Goal: Task Accomplishment & Management: Complete application form

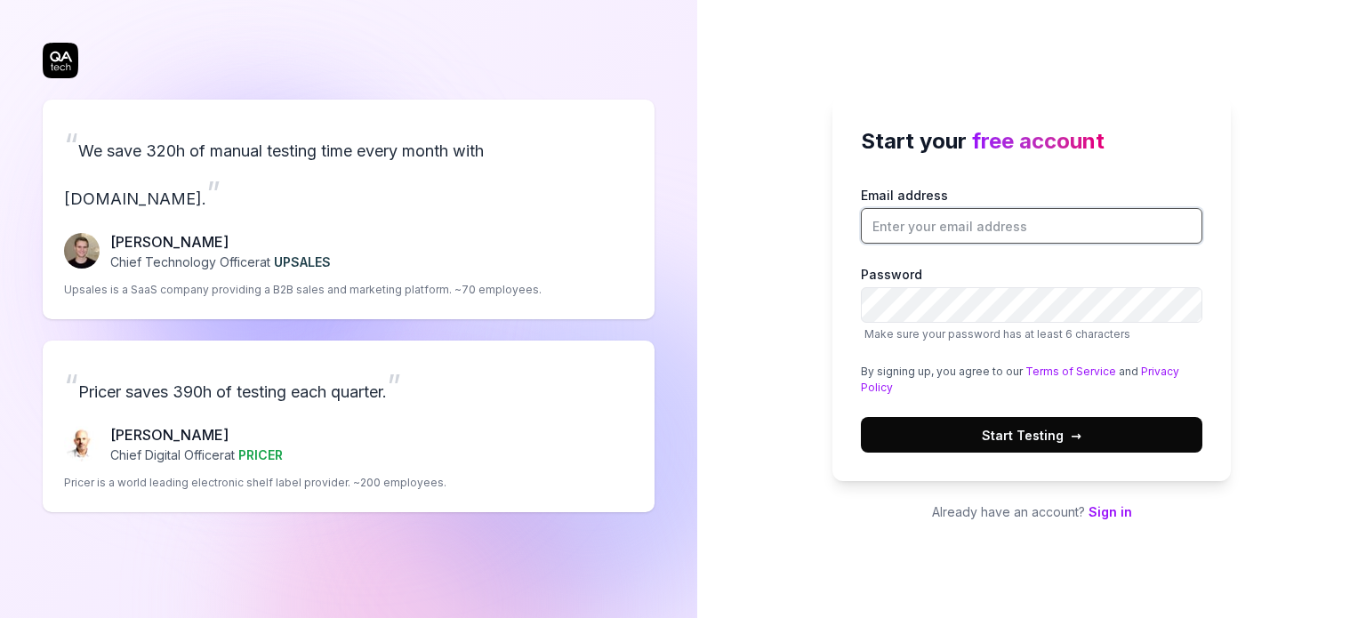
click at [950, 216] on input "Email address" at bounding box center [1032, 226] width 342 height 36
type input "[EMAIL_ADDRESS][DOMAIN_NAME]"
click at [1061, 430] on span "Start Testing →" at bounding box center [1032, 435] width 100 height 19
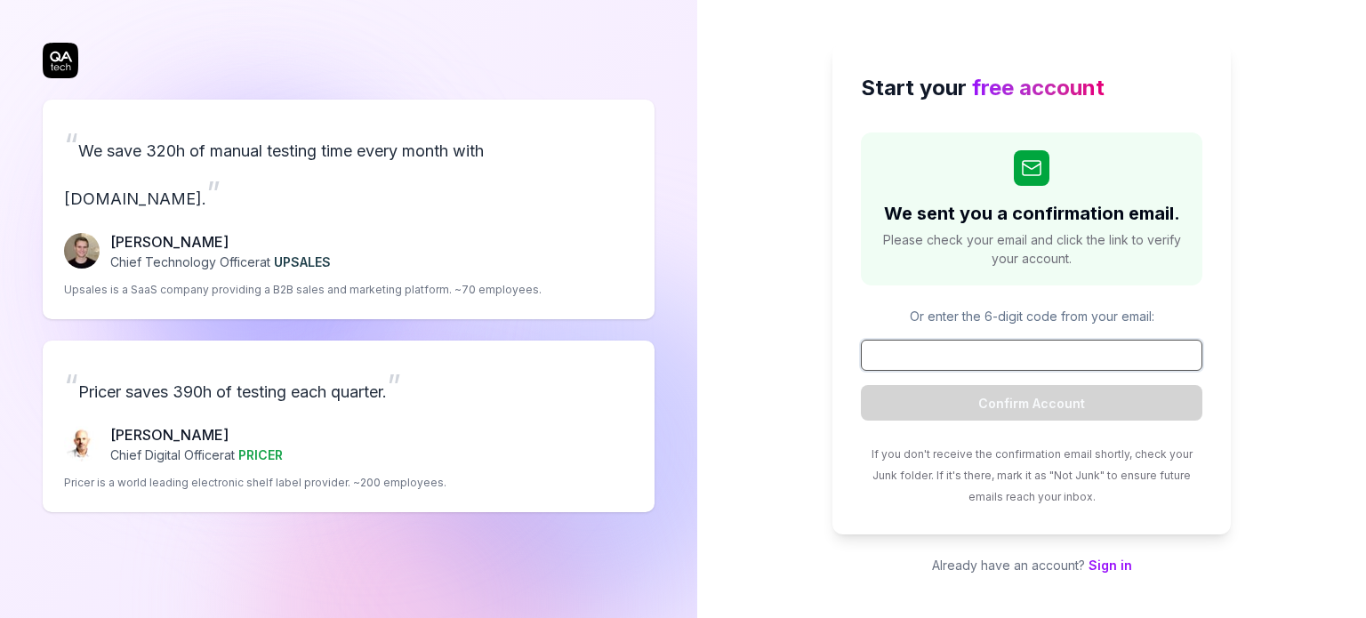
paste input "359441"
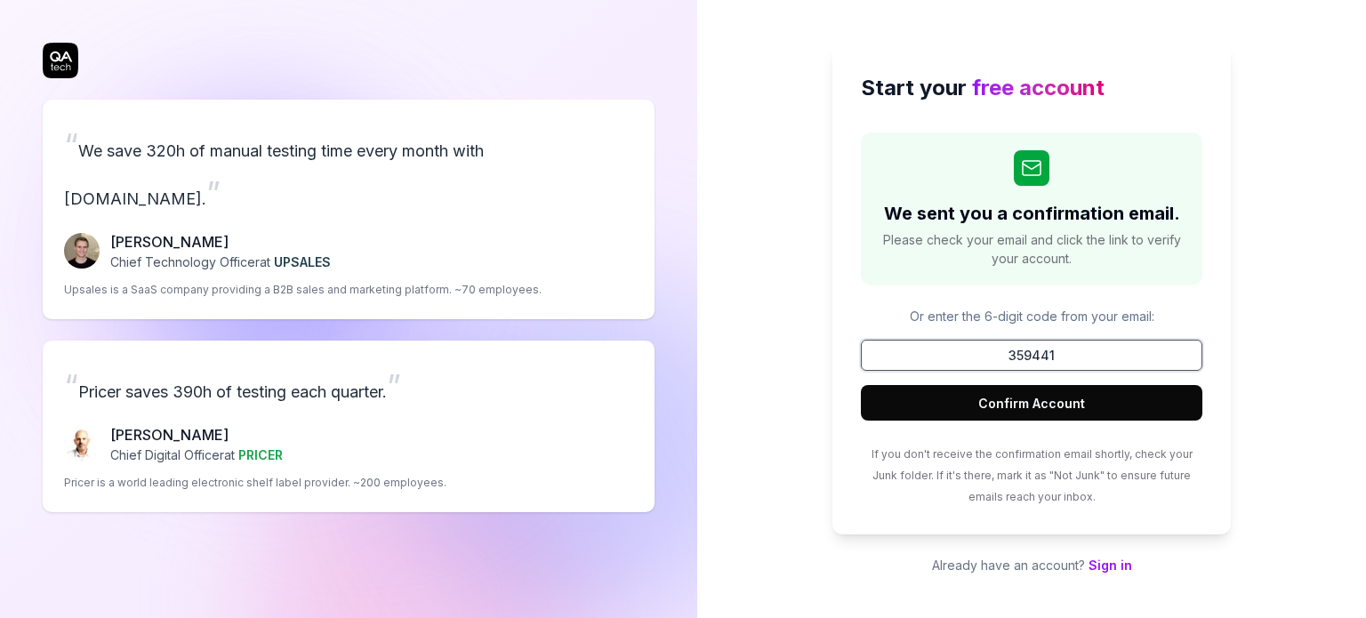
type input "359441"
click at [1023, 395] on button "Confirm Account" at bounding box center [1032, 403] width 342 height 36
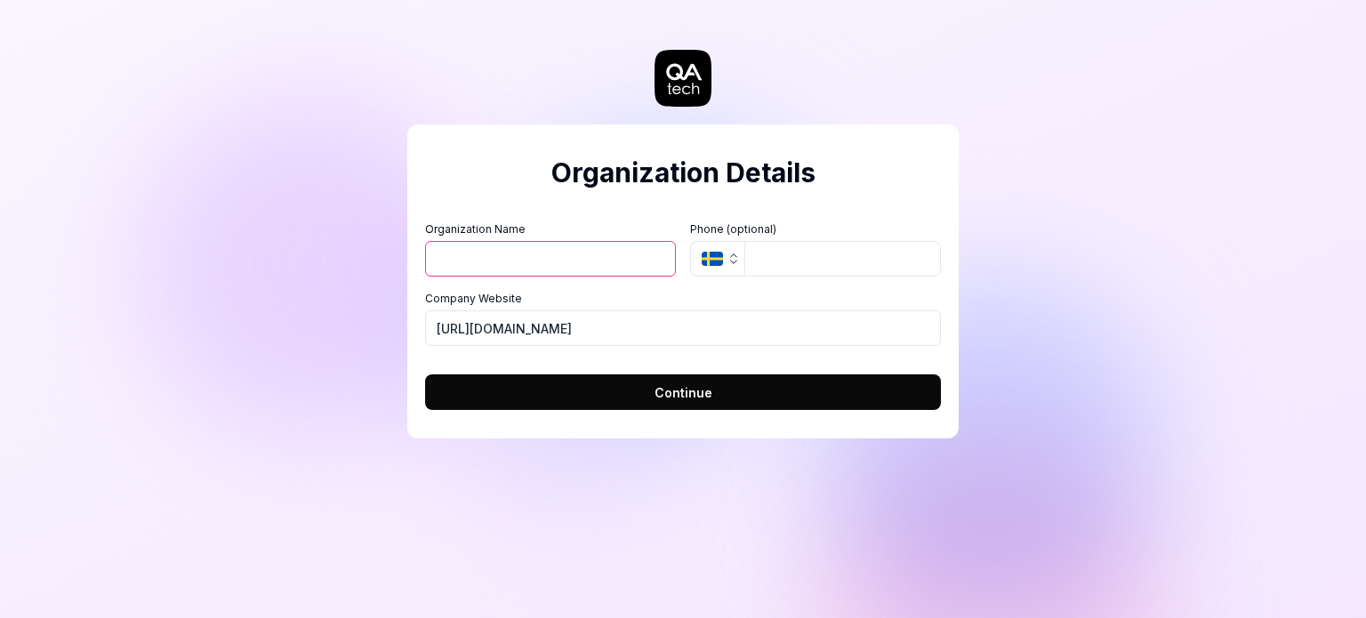
click at [701, 390] on span "Continue" at bounding box center [684, 392] width 58 height 19
click at [548, 256] on input "Organization Name" at bounding box center [550, 259] width 251 height 36
type input "s"
type input "research"
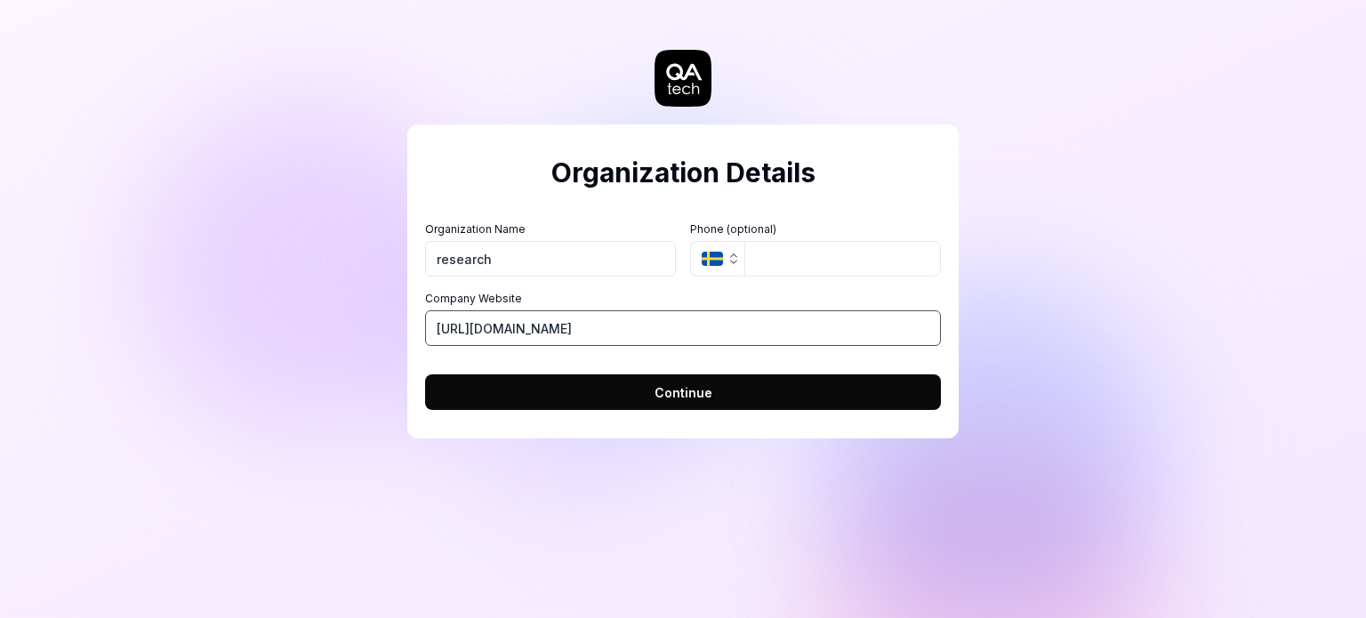
drag, startPoint x: 674, startPoint y: 332, endPoint x: 398, endPoint y: 302, distance: 277.3
click at [398, 302] on div "Organization Details Organization Name research Organization Logo (Square minim…" at bounding box center [683, 309] width 1366 height 618
click at [626, 377] on button "Continue" at bounding box center [683, 392] width 516 height 36
type input "[URL][DOMAIN_NAME]"
click at [570, 391] on button "Continue" at bounding box center [683, 392] width 516 height 36
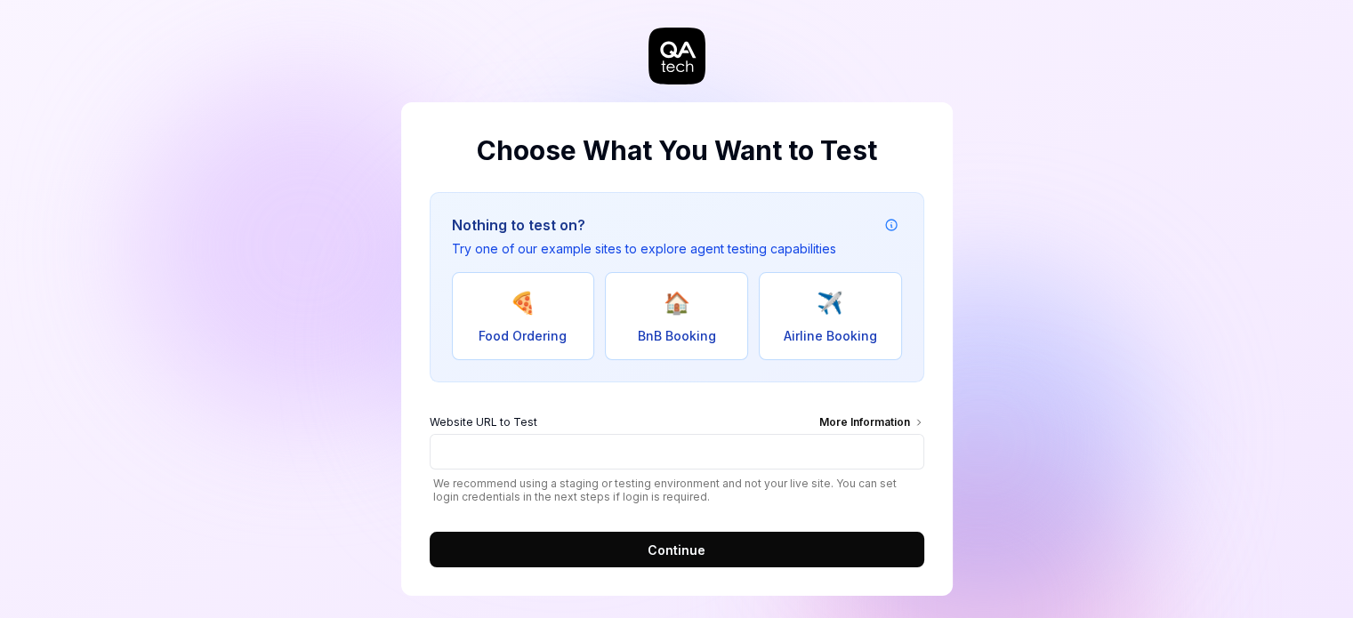
scroll to position [35, 0]
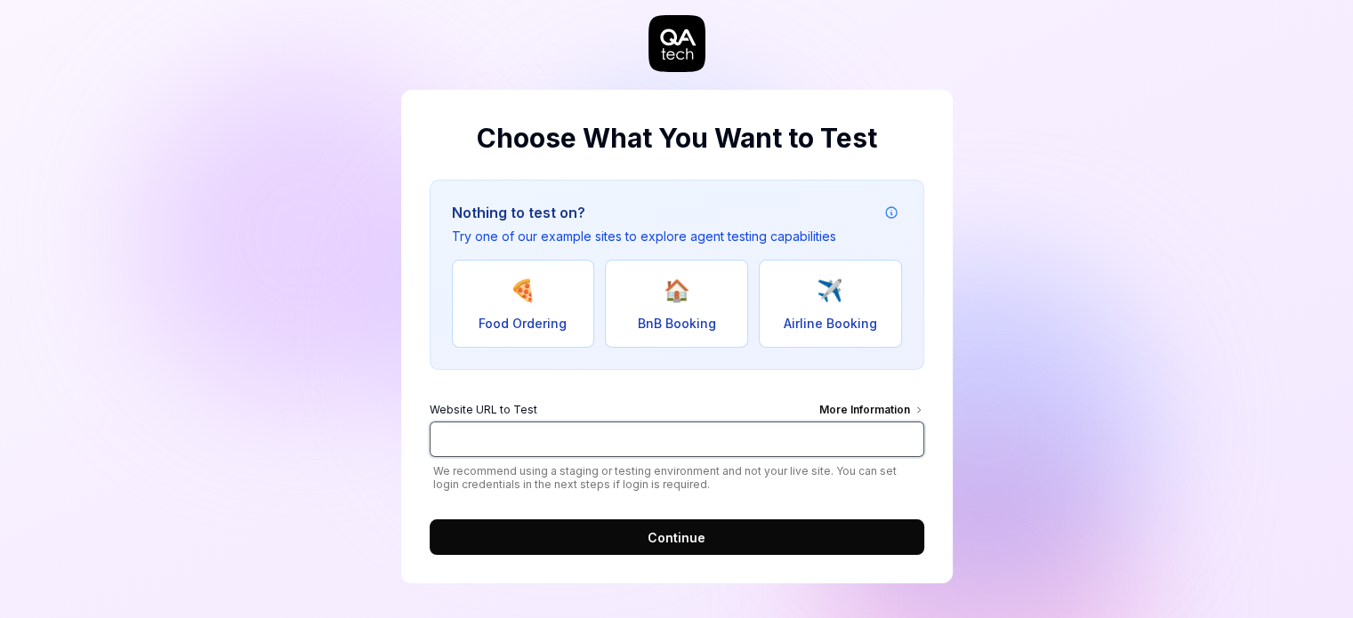
click at [534, 433] on input "Website URL to Test More Information" at bounding box center [677, 440] width 494 height 36
paste input "[DOMAIN_NAME]"
type input "[URL][DOMAIN_NAME]"
click at [687, 532] on span "Continue" at bounding box center [676, 537] width 58 height 19
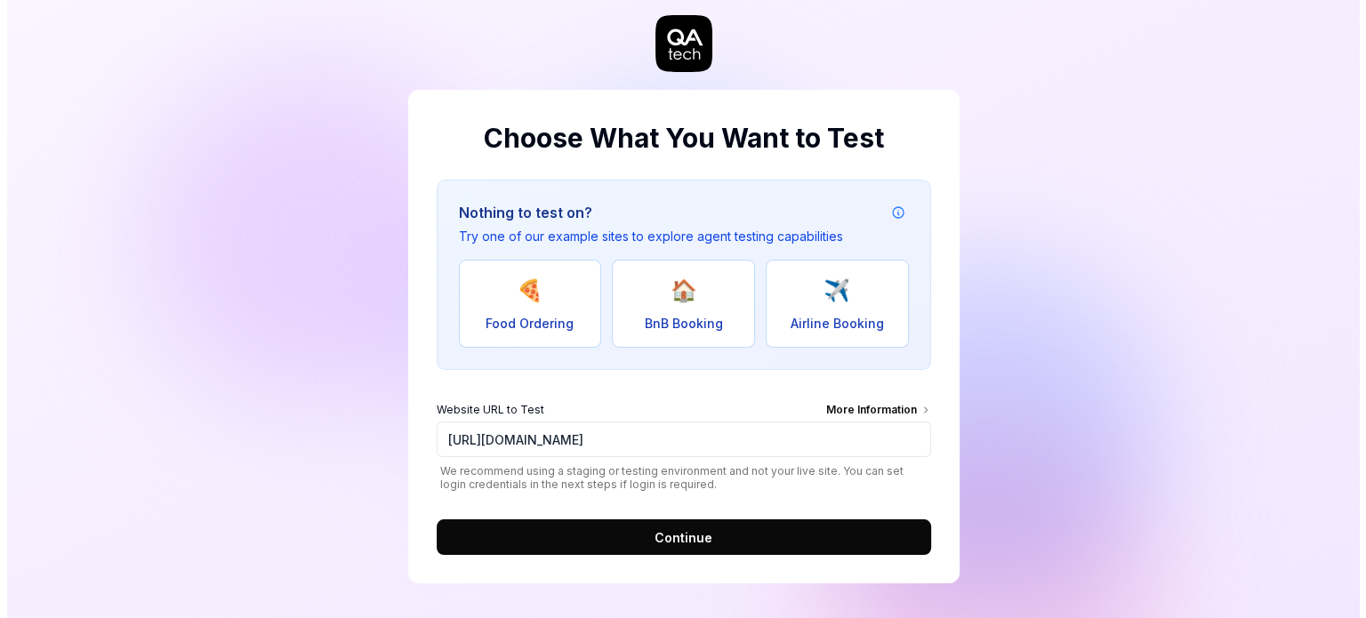
scroll to position [0, 0]
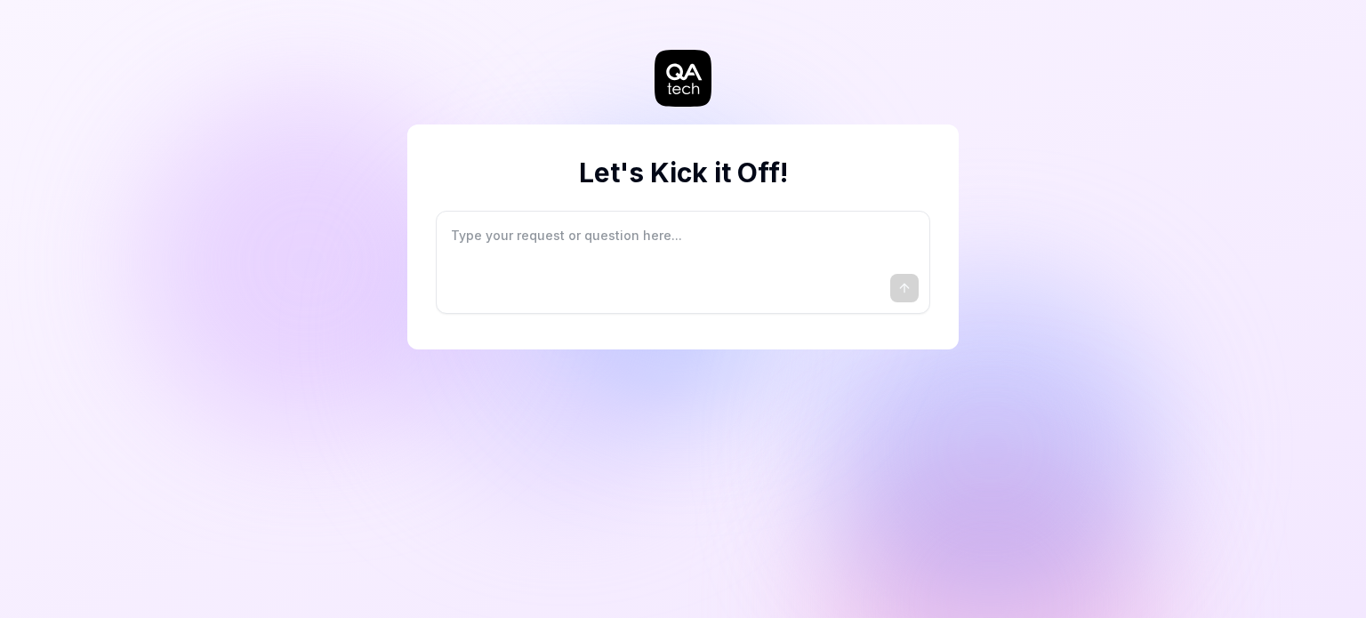
type textarea "*"
type textarea "I"
type textarea "*"
type textarea "I"
type textarea "*"
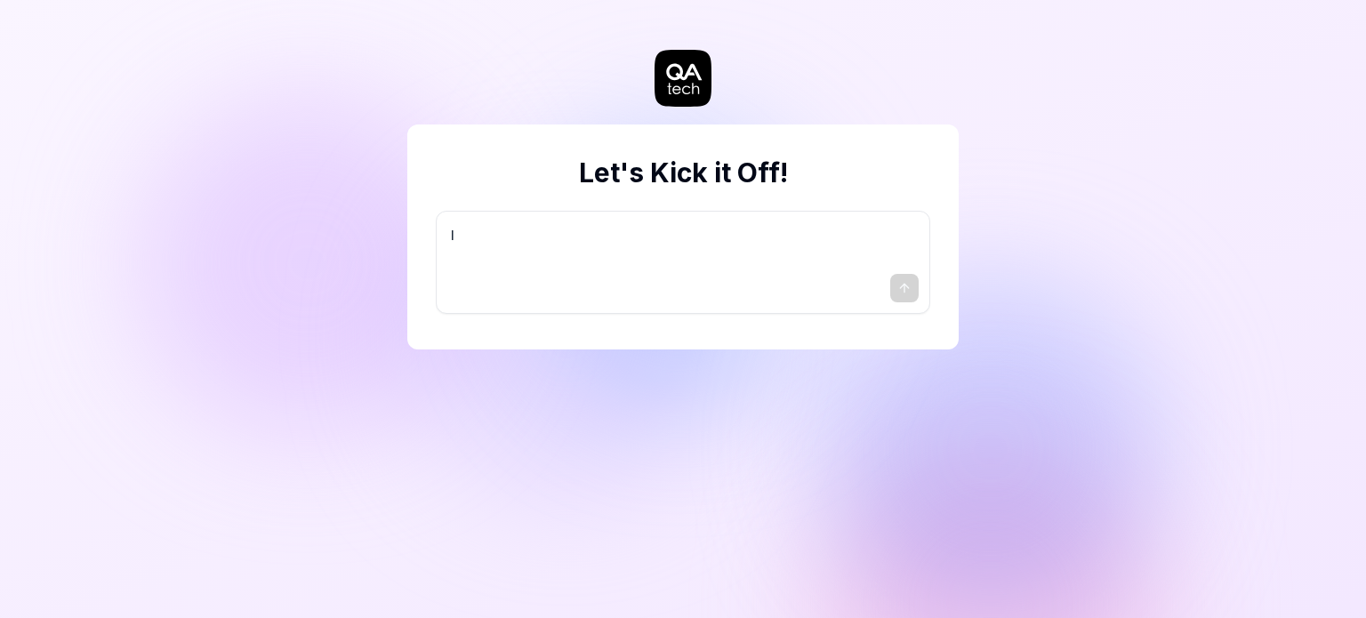
type textarea "I w"
type textarea "*"
type textarea "I wa"
type textarea "*"
type textarea "I wan"
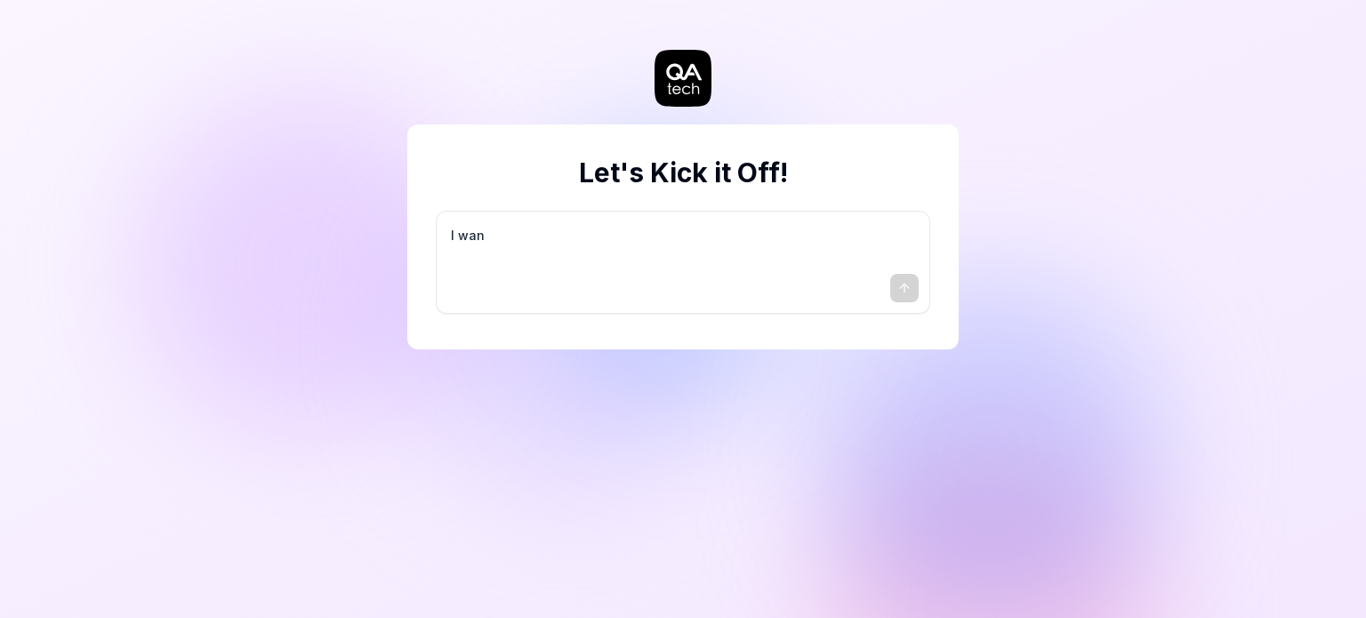
type textarea "*"
type textarea "I want"
type textarea "*"
type textarea "I want"
type textarea "*"
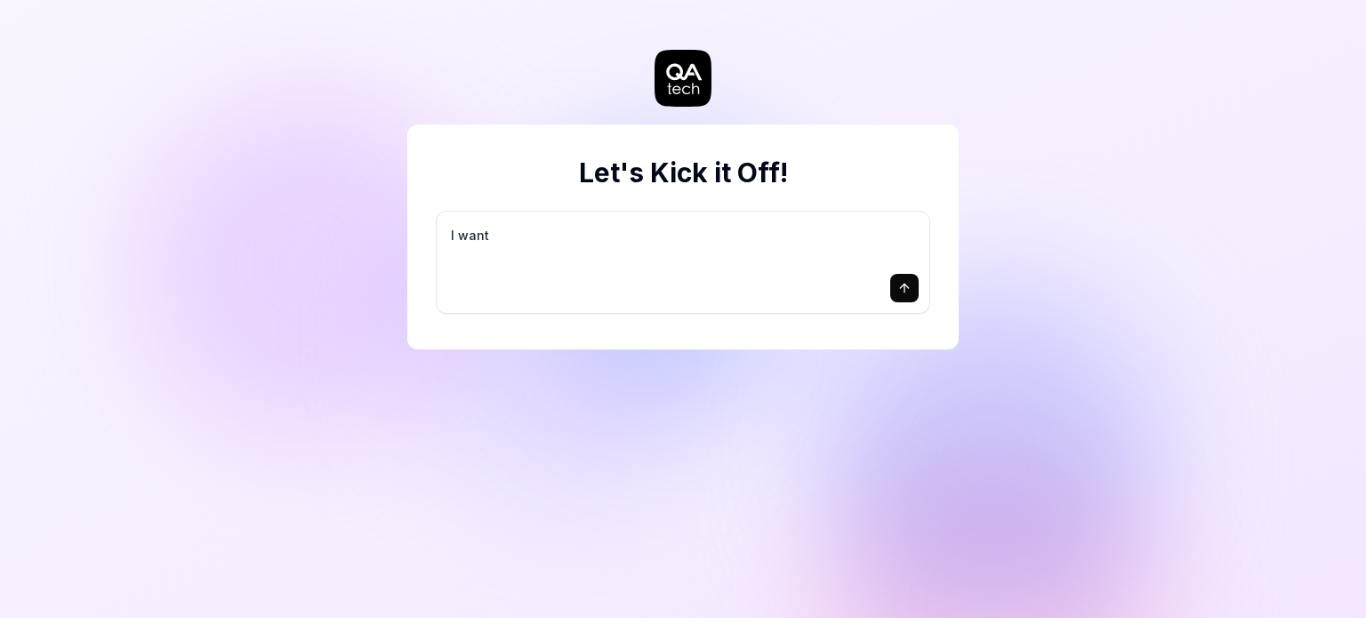
type textarea "I want a"
type textarea "*"
type textarea "I want a"
type textarea "*"
type textarea "I want a g"
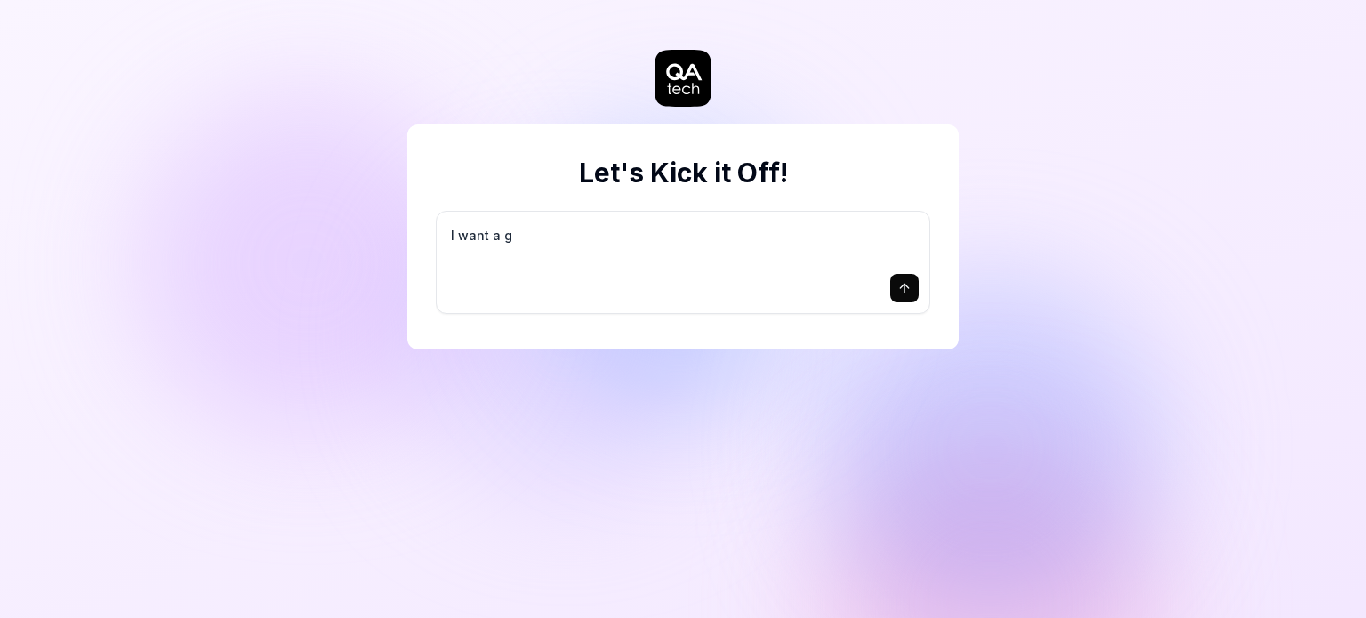
type textarea "*"
type textarea "I want a go"
type textarea "*"
type textarea "I want a goo"
type textarea "*"
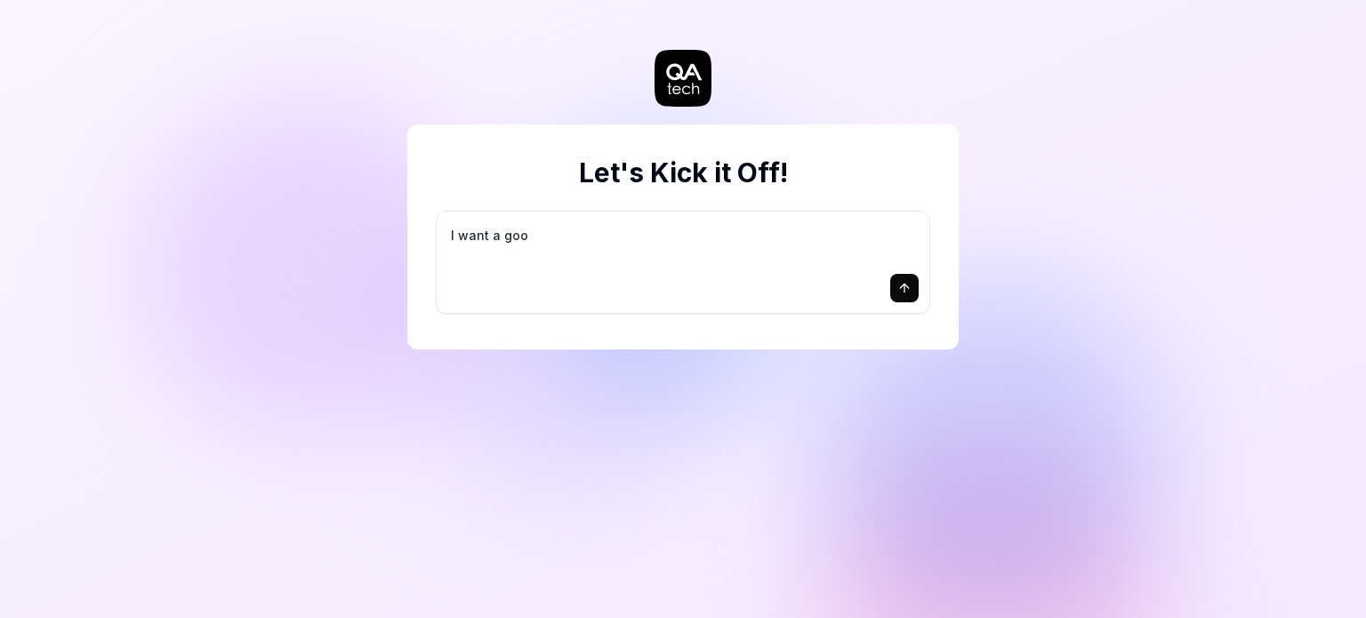
type textarea "I want a good"
type textarea "*"
type textarea "I want a good"
type textarea "*"
type textarea "I want a good t"
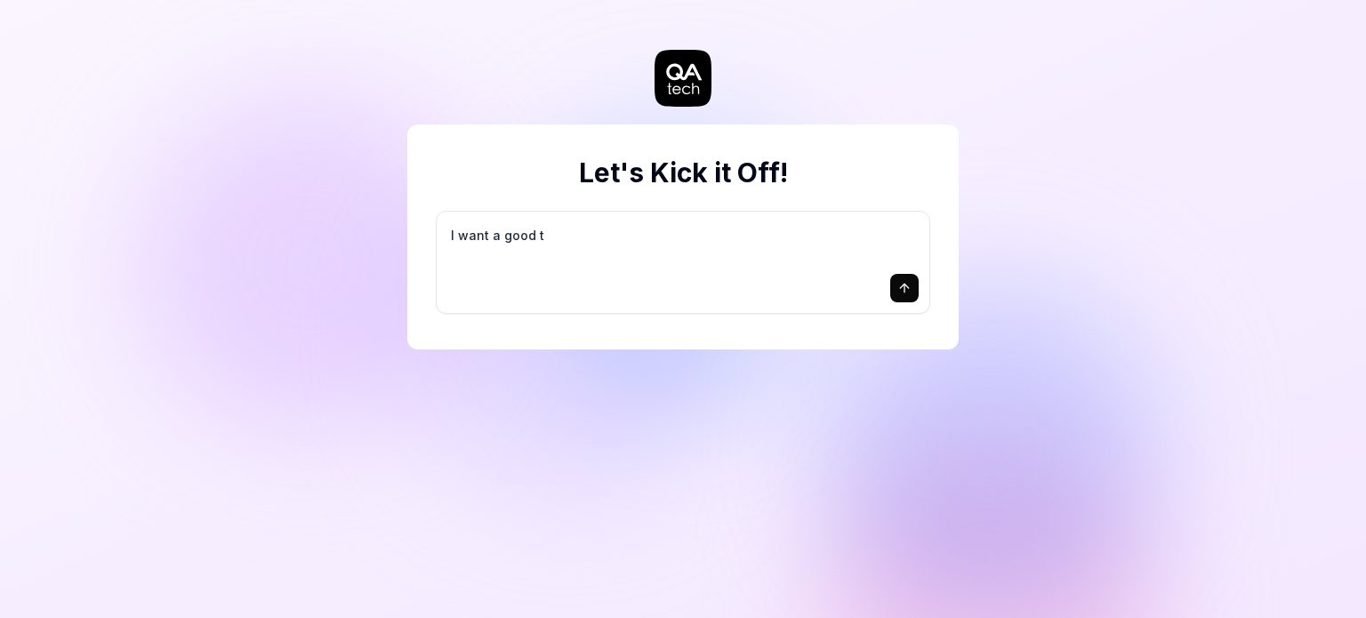
type textarea "*"
type textarea "I want a good te"
type textarea "*"
type textarea "I want a good tes"
type textarea "*"
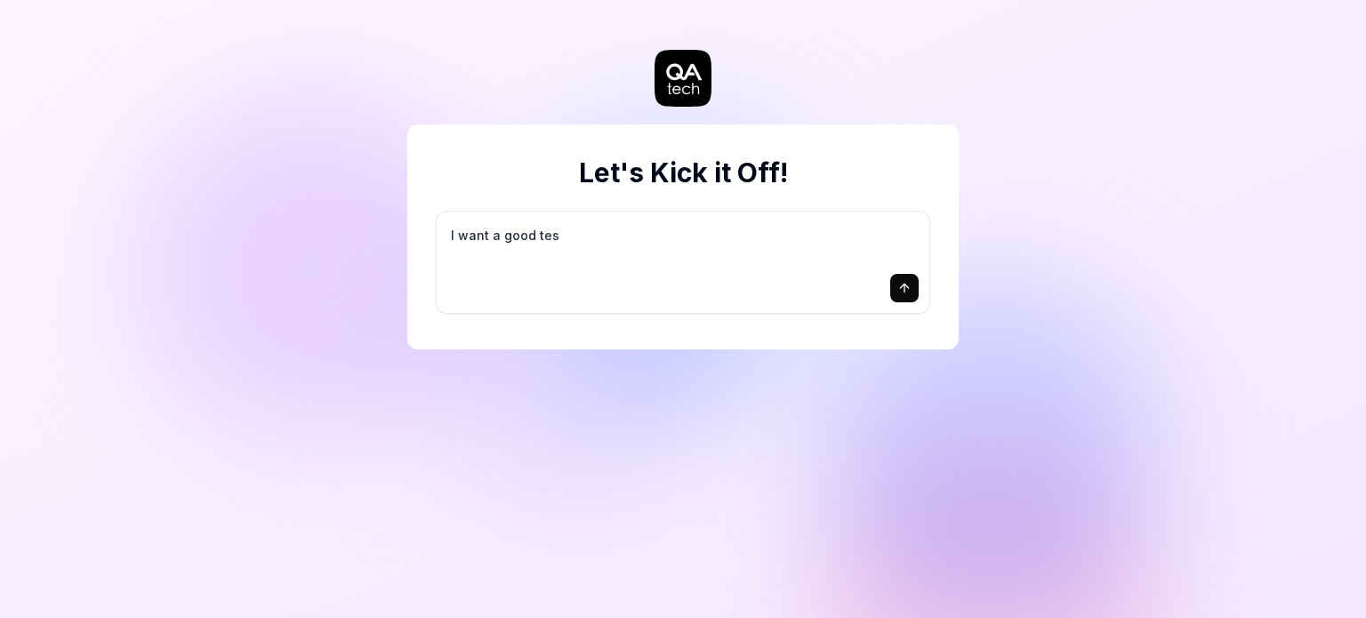
type textarea "I want a good test"
type textarea "*"
type textarea "I want a good test"
type textarea "*"
type textarea "I want a good test s"
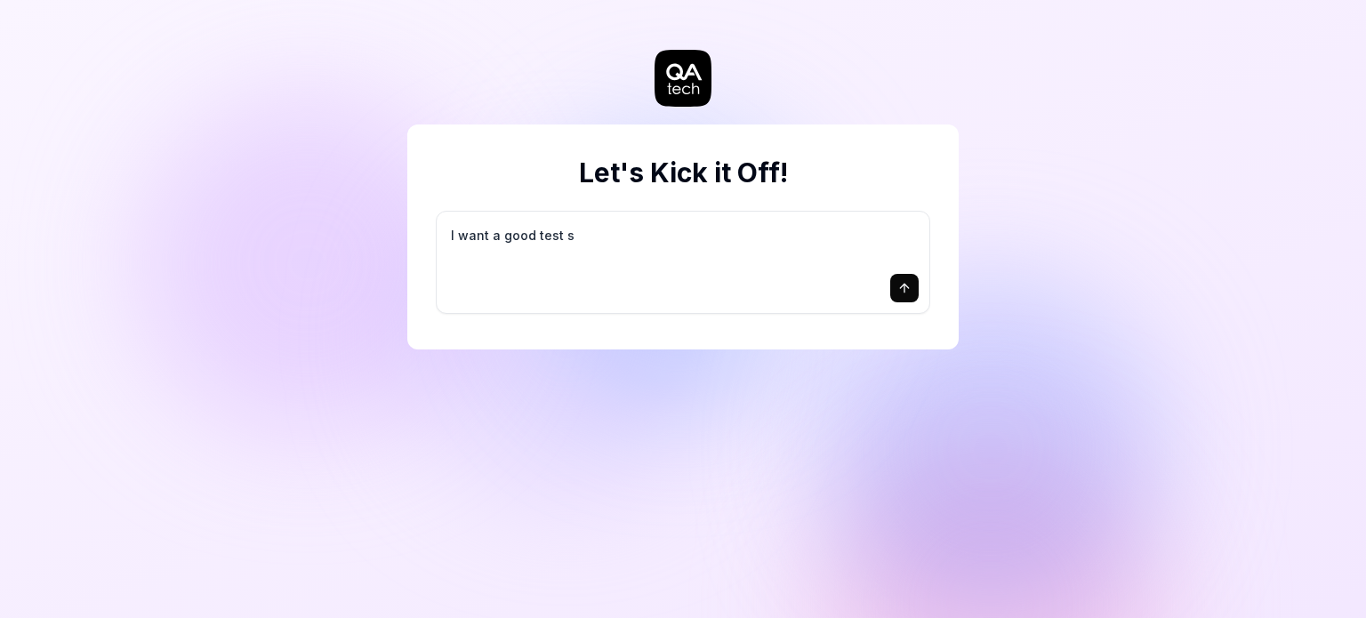
type textarea "*"
type textarea "I want a good test se"
type textarea "*"
type textarea "I want a good test set"
type textarea "*"
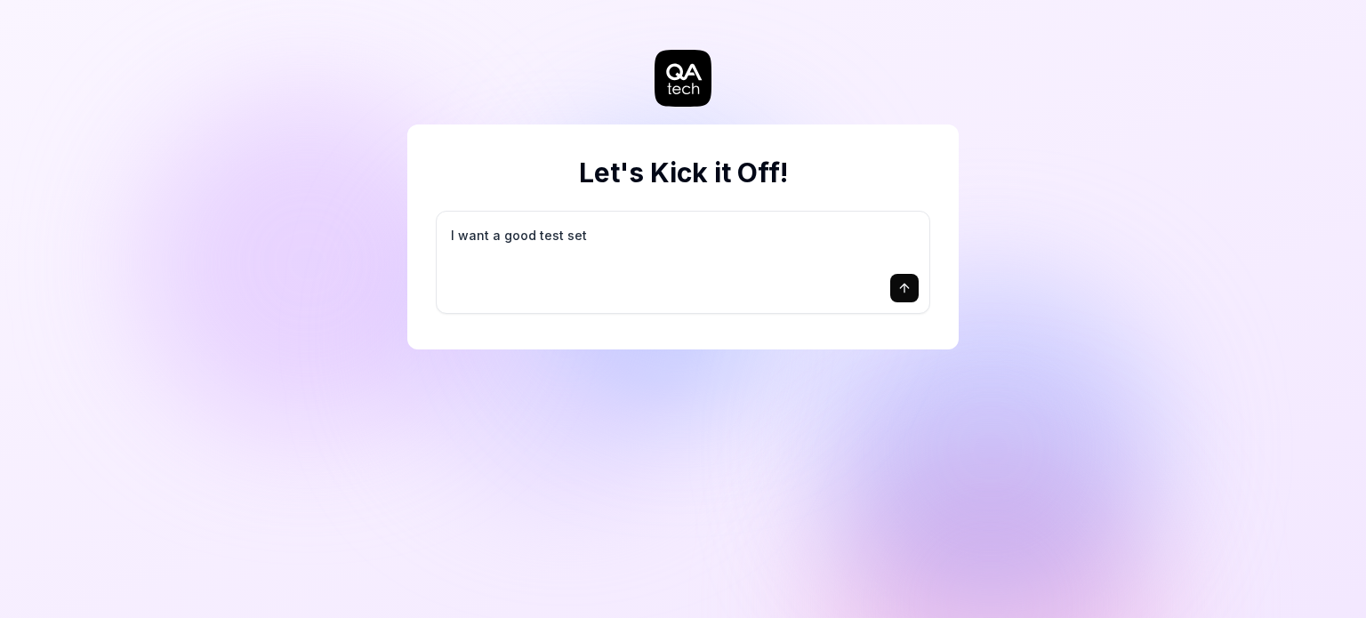
type textarea "I want a good test setu"
type textarea "*"
type textarea "I want a good test setup"
type textarea "*"
type textarea "I want a good test setup"
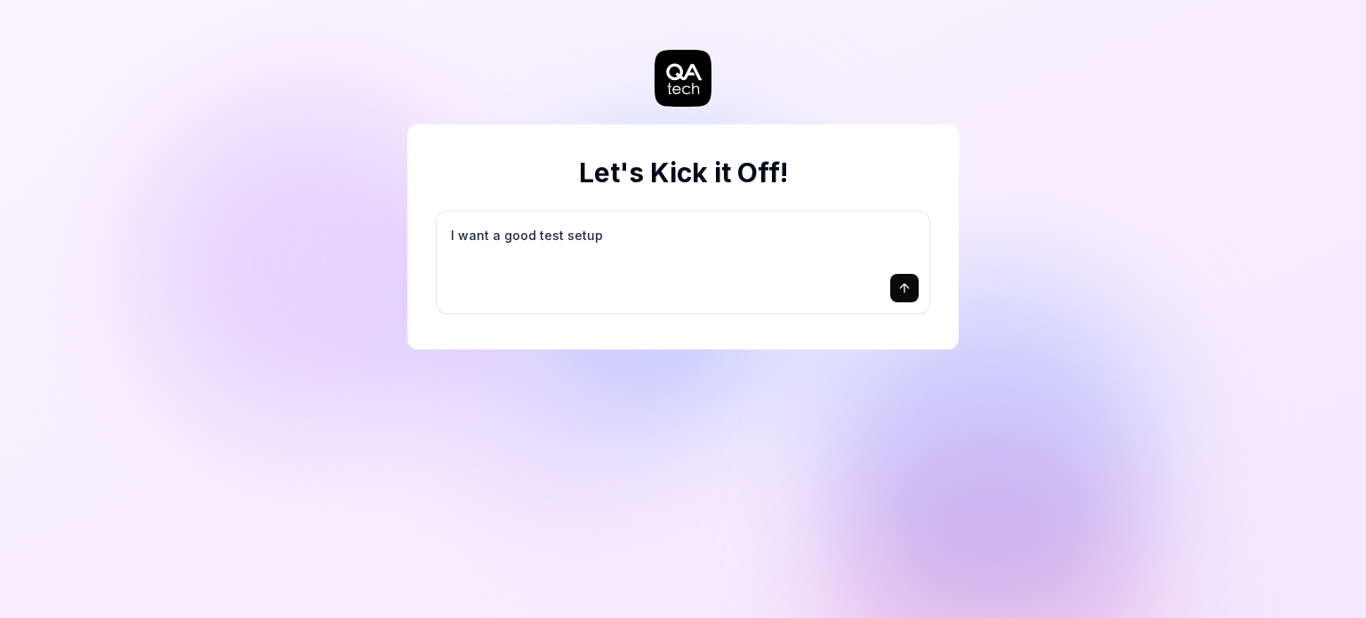
type textarea "*"
type textarea "I want a good test setup f"
type textarea "*"
type textarea "I want a good test setup fo"
type textarea "*"
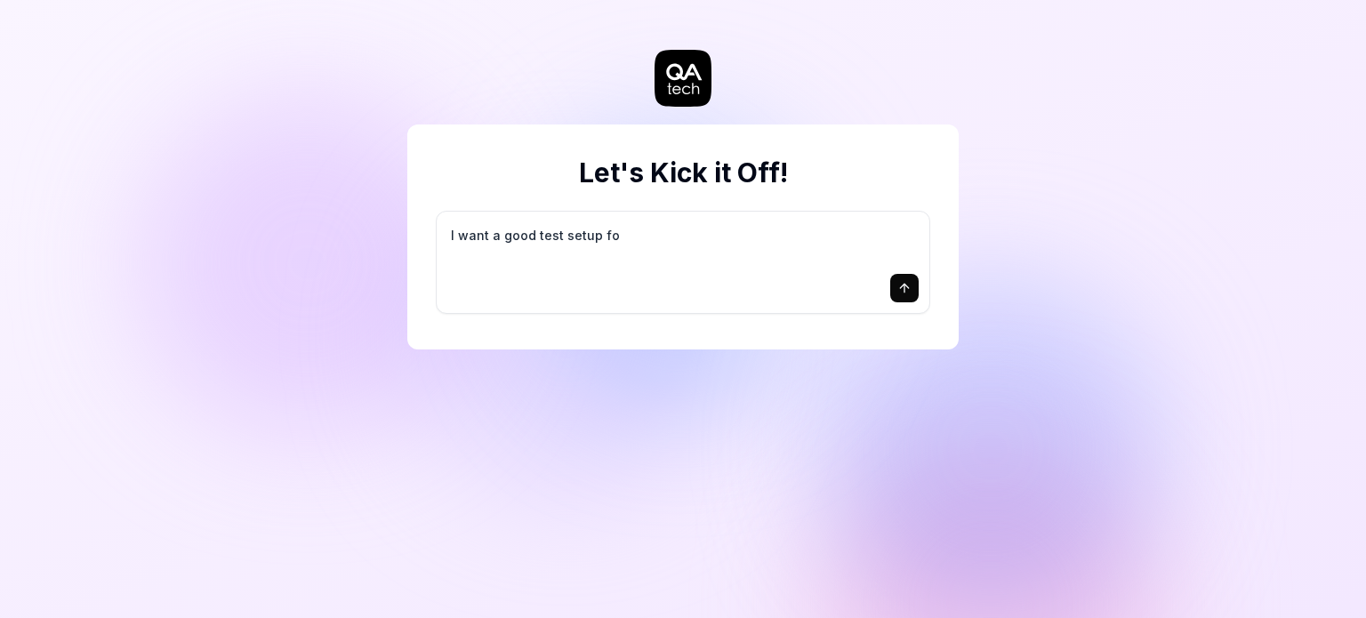
type textarea "I want a good test setup for"
type textarea "*"
type textarea "I want a good test setup for"
type textarea "*"
type textarea "I want a good test setup for m"
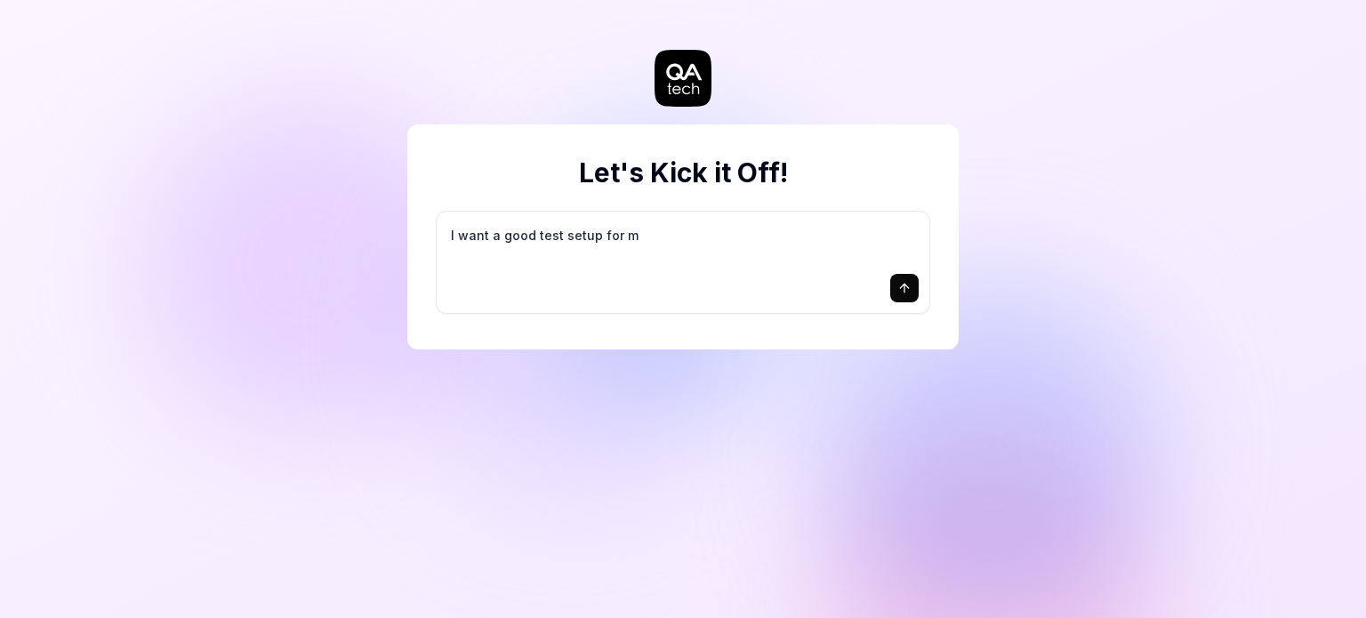
type textarea "*"
type textarea "I want a good test setup for my"
type textarea "*"
type textarea "I want a good test setup for my"
type textarea "*"
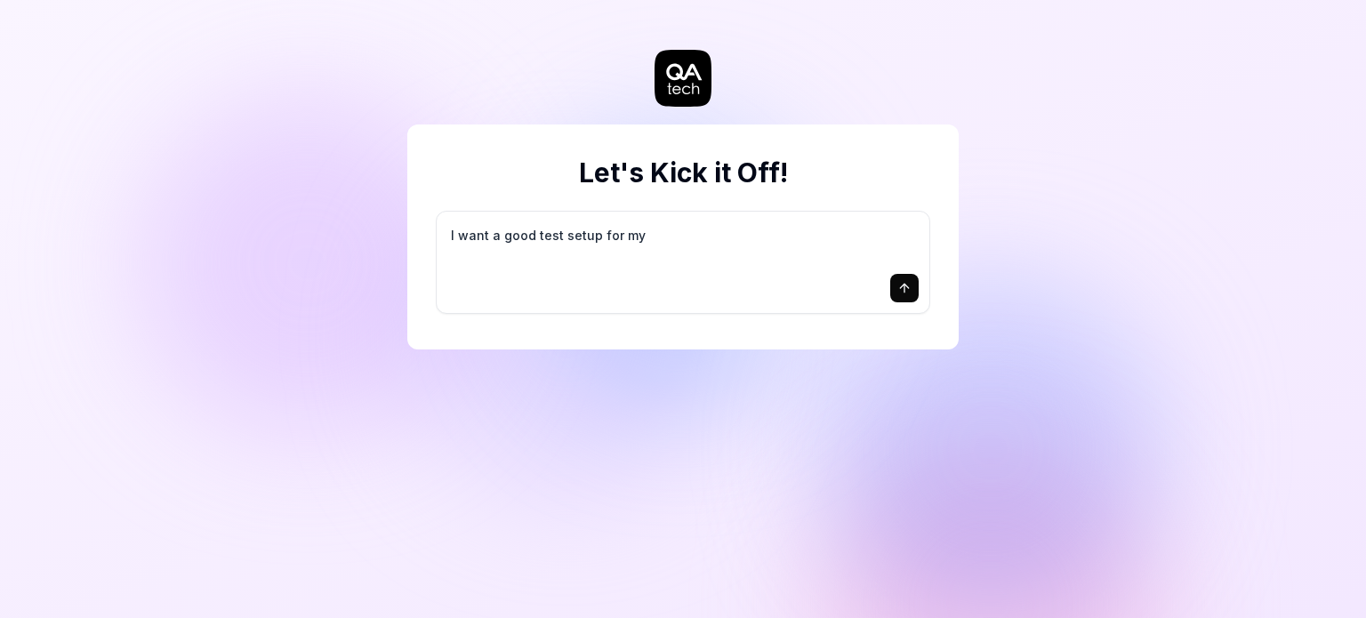
type textarea "I want a good test setup for my s"
type textarea "*"
type textarea "I want a good test setup for my si"
type textarea "*"
type textarea "I want a good test setup for my sit"
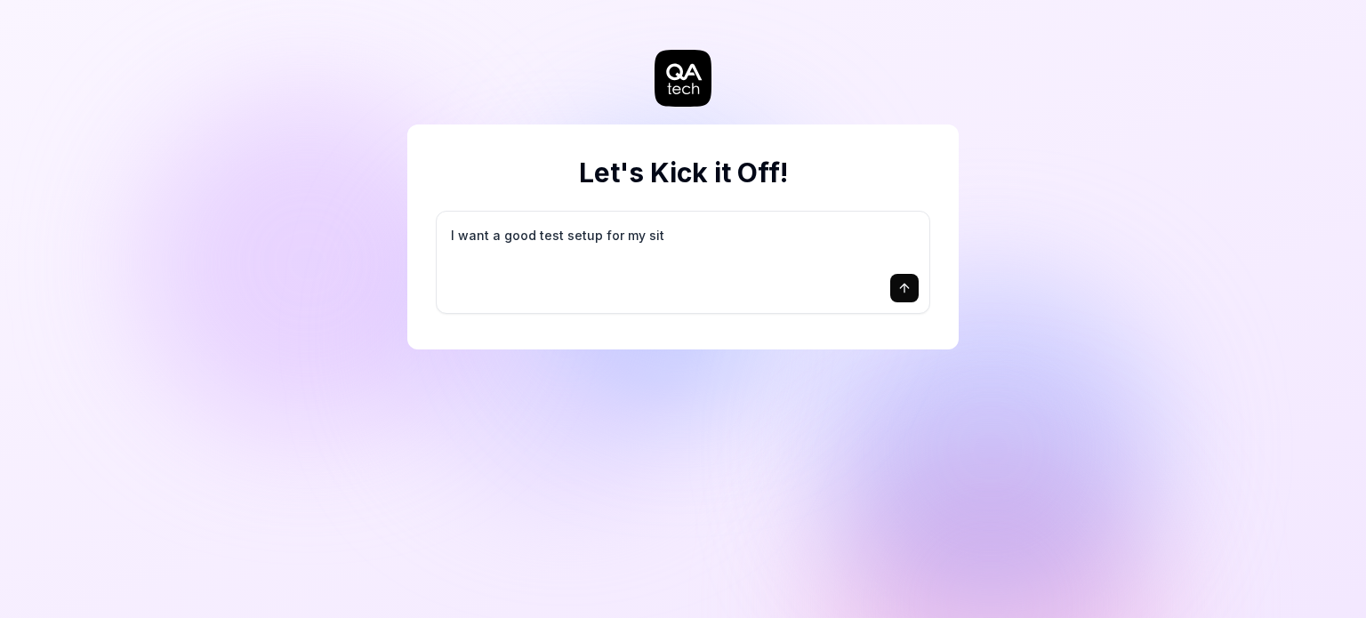
type textarea "*"
type textarea "I want a good test setup for my site"
type textarea "*"
type textarea "I want a good test setup for my site"
type textarea "*"
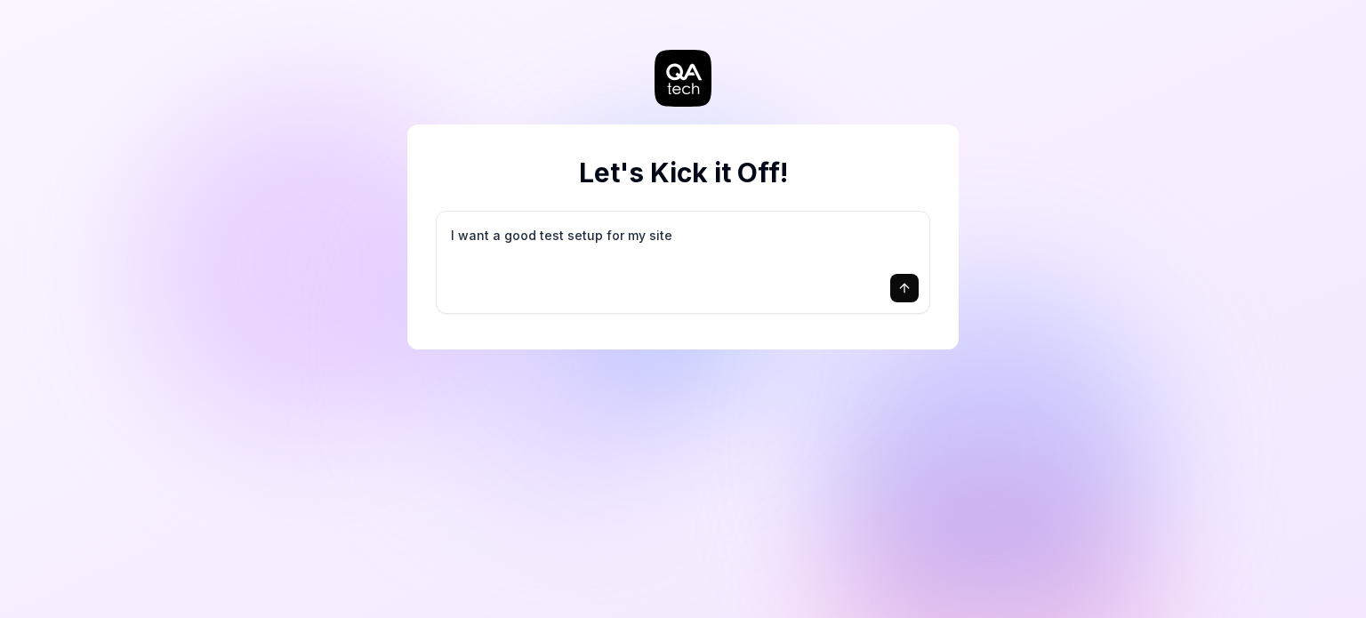
type textarea "I want a good test setup for my site -"
type textarea "*"
type textarea "I want a good test setup for my site -"
type textarea "*"
type textarea "I want a good test setup for my site - h"
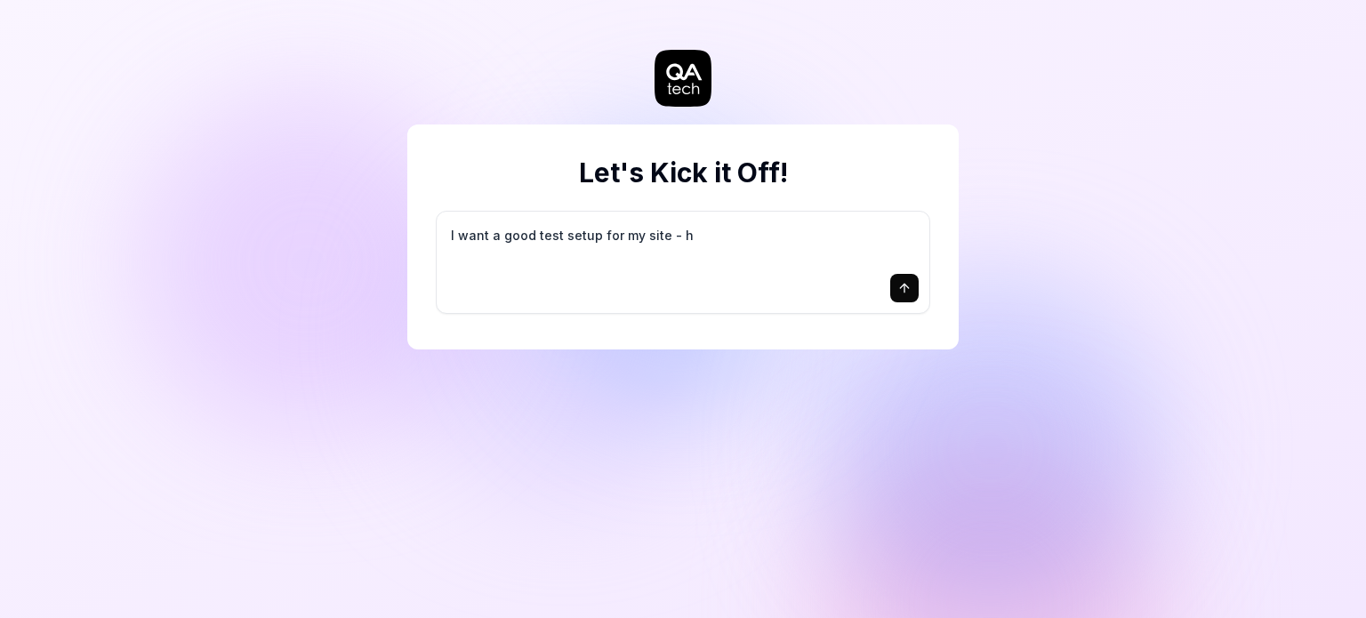
type textarea "*"
type textarea "I want a good test setup for my site - he"
type textarea "*"
type textarea "I want a good test setup for my site - hel"
type textarea "*"
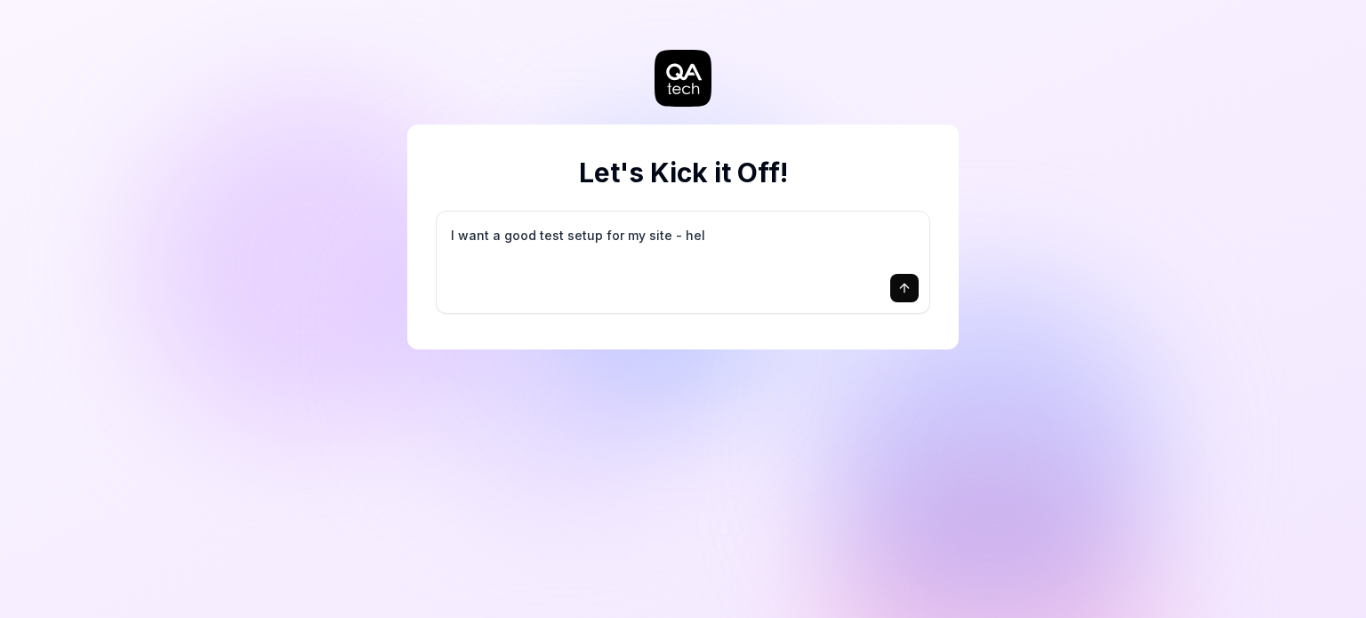
type textarea "I want a good test setup for my site - help"
type textarea "*"
type textarea "I want a good test setup for my site - help"
type textarea "*"
type textarea "I want a good test setup for my site - help m"
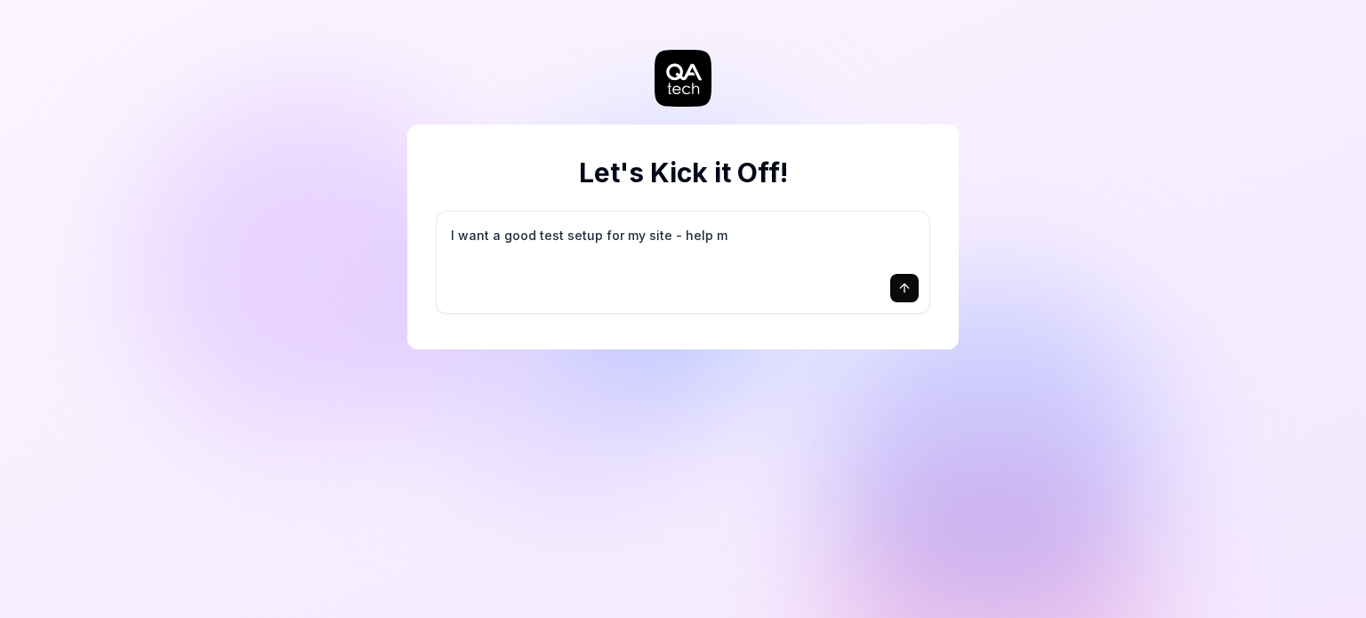
type textarea "*"
type textarea "I want a good test setup for my site - help me"
type textarea "*"
type textarea "I want a good test setup for my site - help me"
type textarea "*"
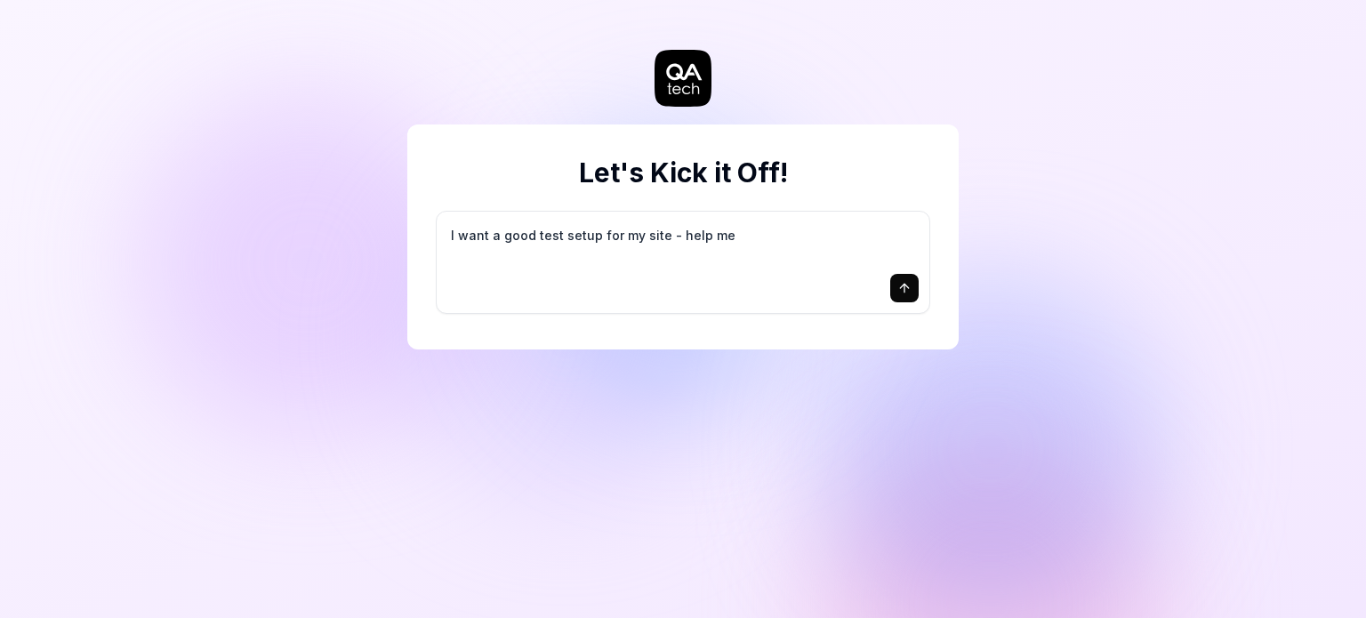
type textarea "I want a good test setup for my site - help me c"
type textarea "*"
type textarea "I want a good test setup for my site - help me cr"
type textarea "*"
type textarea "I want a good test setup for my site - help me cre"
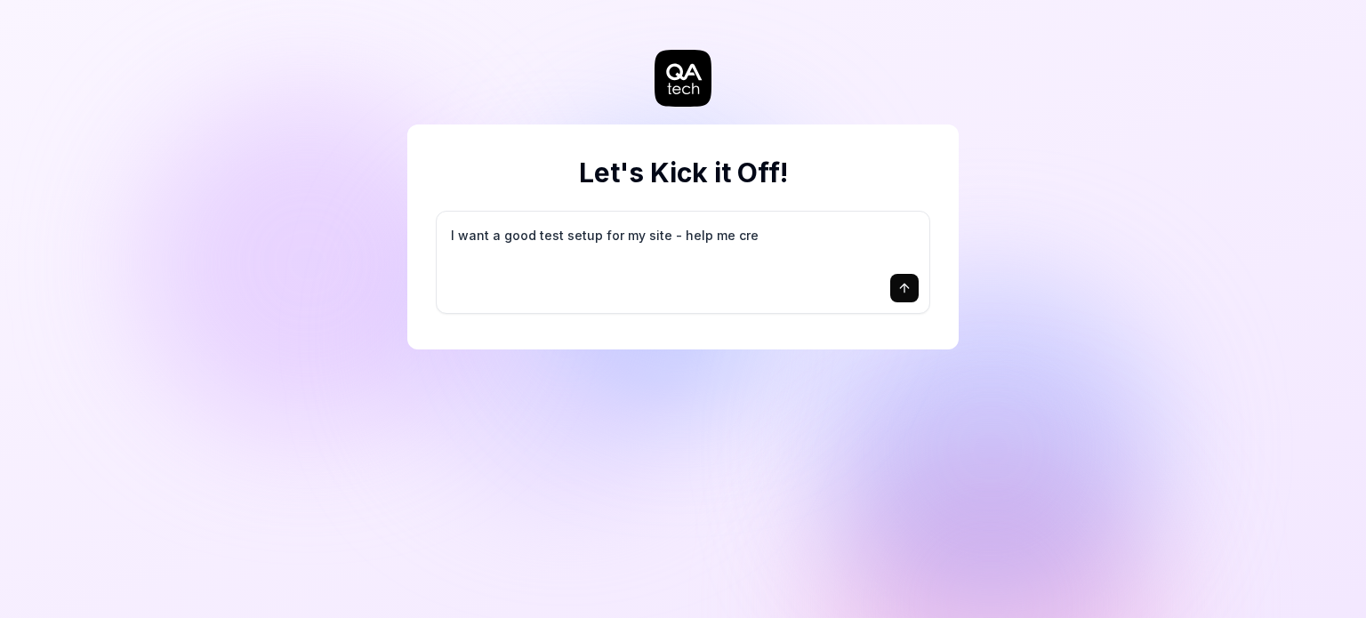
type textarea "*"
type textarea "I want a good test setup for my site - help me crea"
type textarea "*"
type textarea "I want a good test setup for my site - help me creat"
type textarea "*"
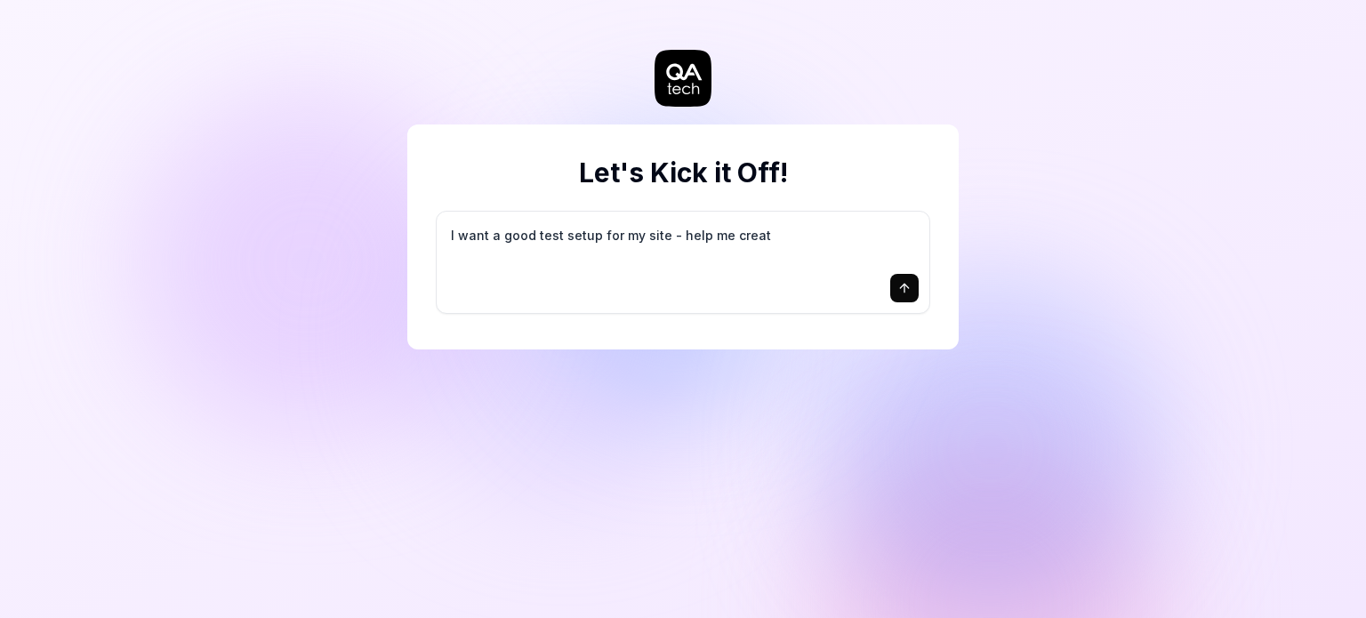
type textarea "I want a good test setup for my site - help me create"
type textarea "*"
type textarea "I want a good test setup for my site - help me create"
type textarea "*"
type textarea "I want a good test setup for my site - help me create t"
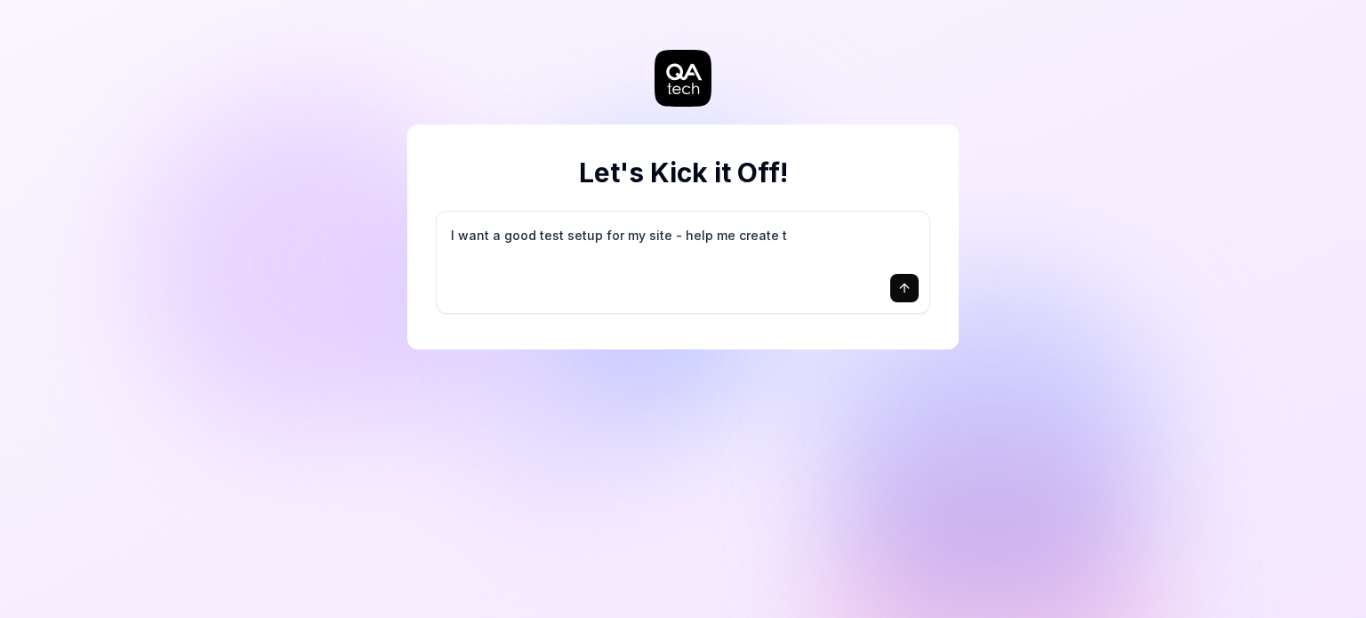
type textarea "*"
type textarea "I want a good test setup for my site - help me create th"
type textarea "*"
type textarea "I want a good test setup for my site - help me create the"
type textarea "*"
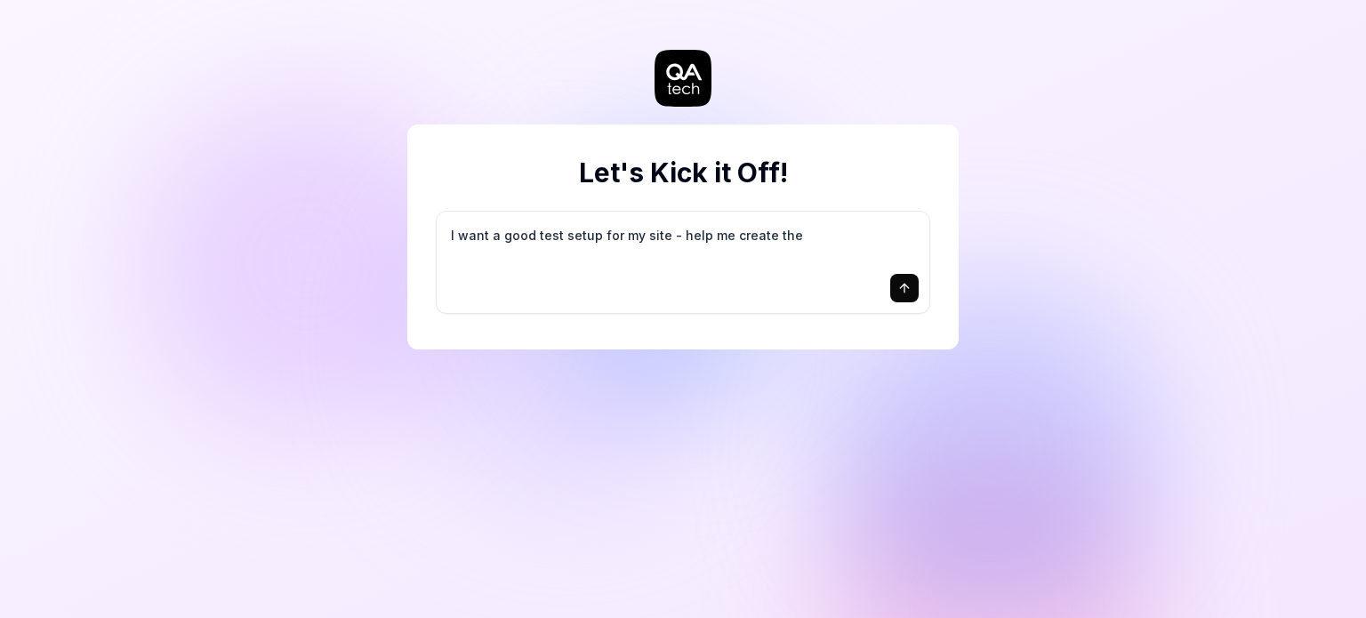
type textarea "I want a good test setup for my site - help me create the"
type textarea "*"
type textarea "I want a good test setup for my site - help me create the f"
type textarea "*"
type textarea "I want a good test setup for my site - help me create the fi"
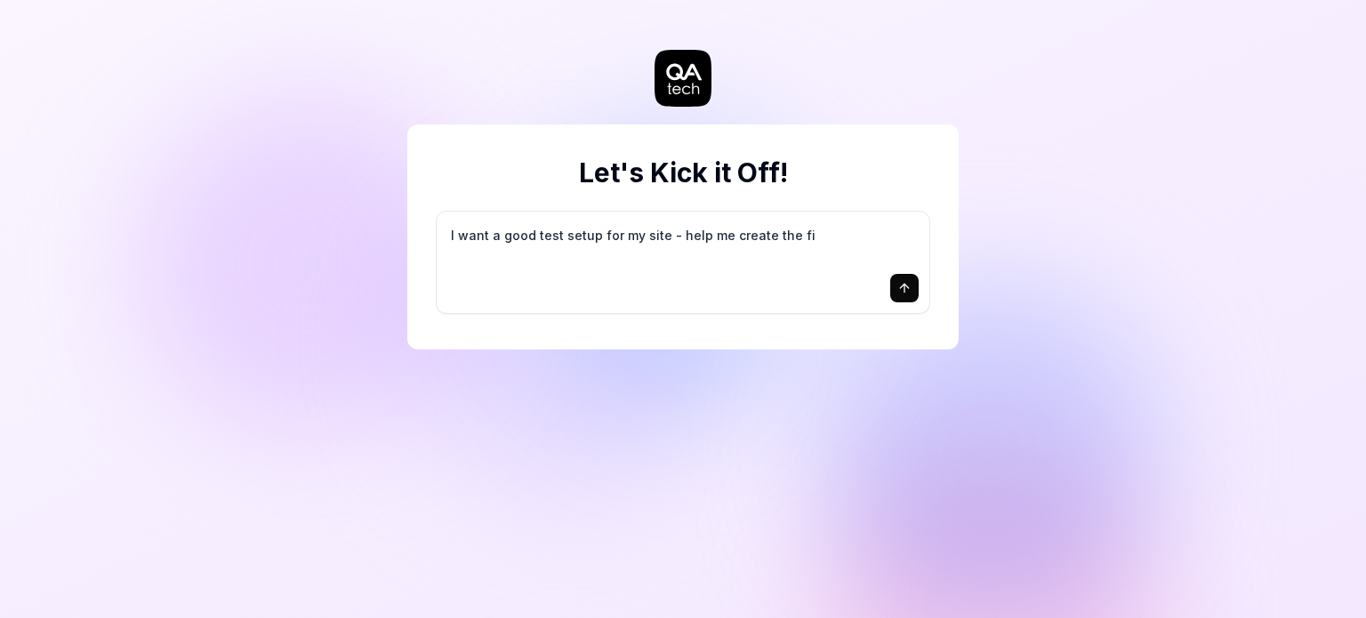
type textarea "*"
type textarea "I want a good test setup for my site - help me create the fir"
type textarea "*"
type textarea "I want a good test setup for my site - help me create the firs"
type textarea "*"
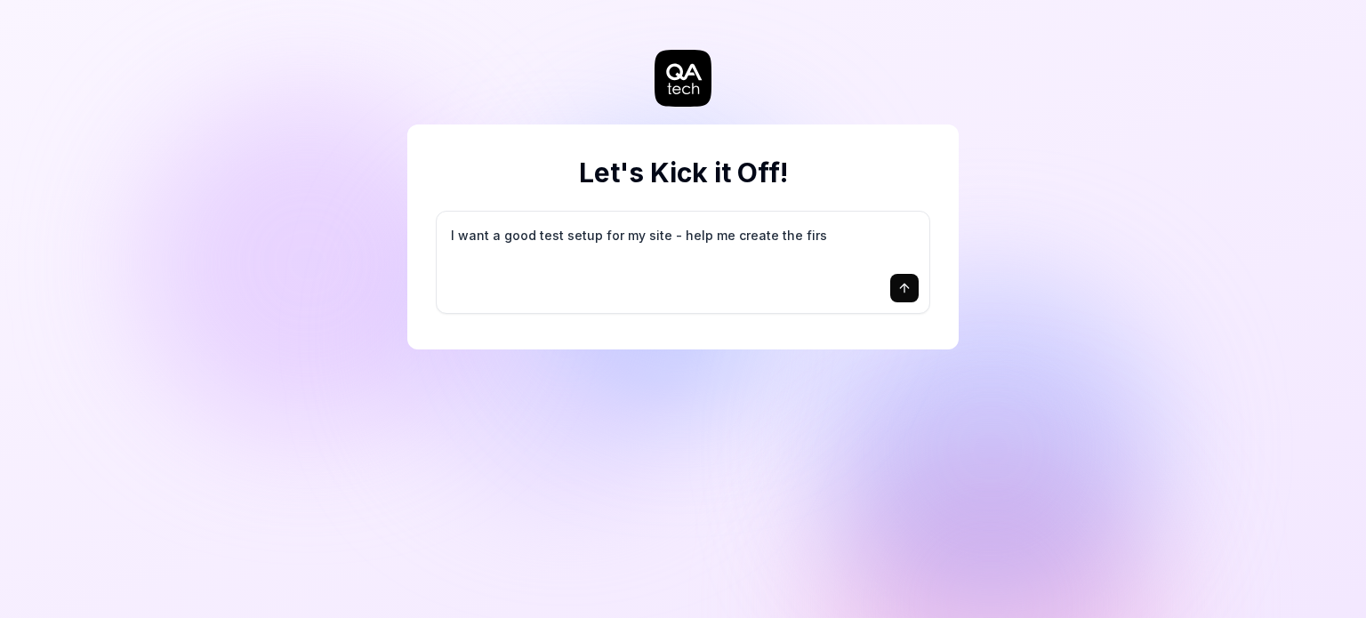
type textarea "I want a good test setup for my site - help me create the first"
type textarea "*"
type textarea "I want a good test setup for my site - help me create the first"
type textarea "*"
type textarea "I want a good test setup for my site - help me create the first 3"
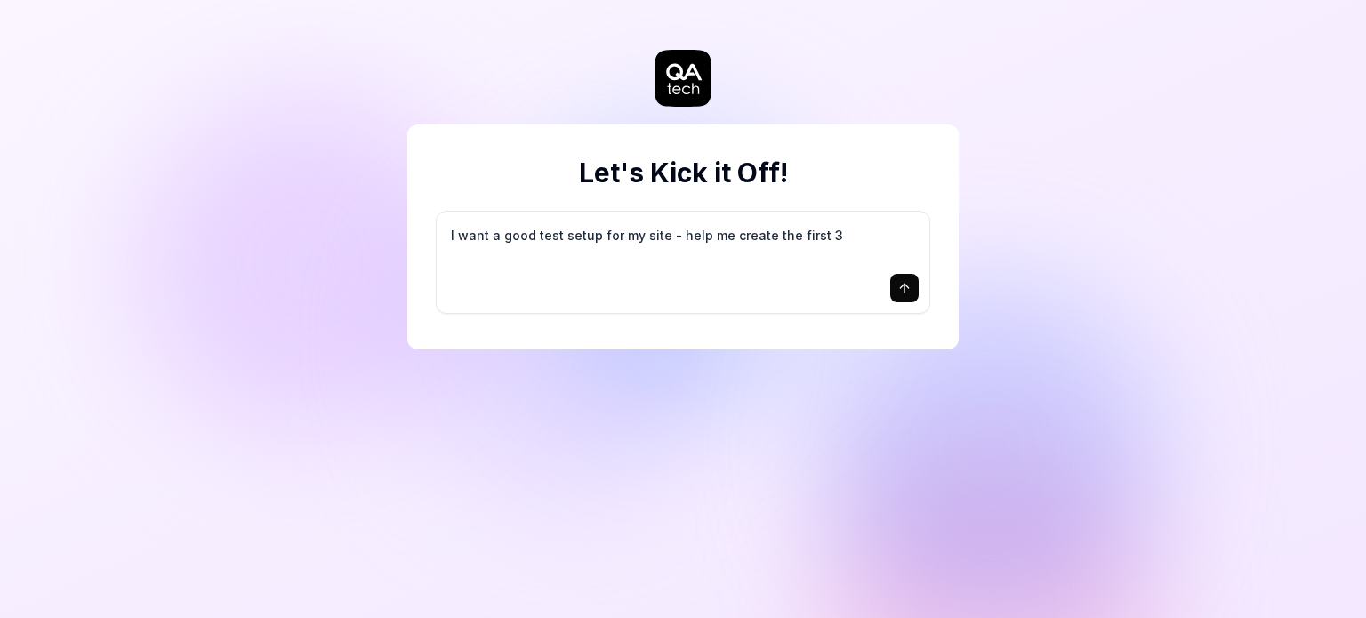
type textarea "*"
type textarea "I want a good test setup for my site - help me create the first 3-"
type textarea "*"
type textarea "I want a good test setup for my site - help me create the first 3-5"
type textarea "*"
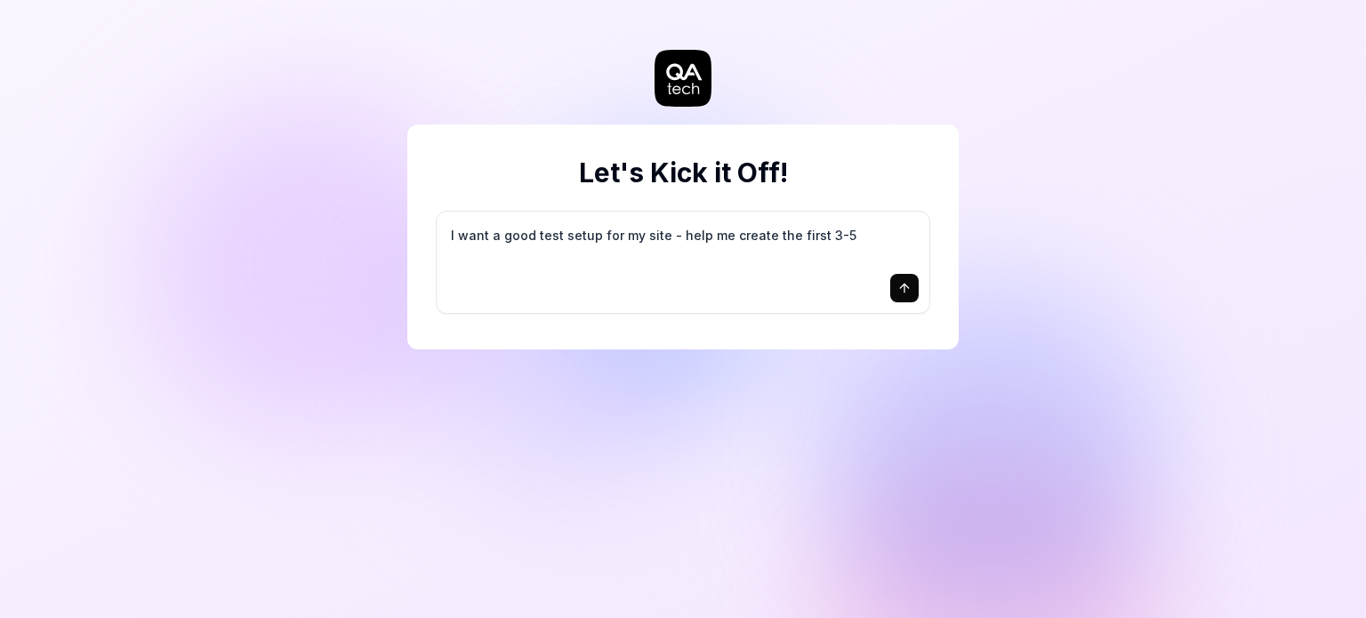
type textarea "I want a good test setup for my site - help me create the first 3-5"
type textarea "*"
type textarea "I want a good test setup for my site - help me create the first 3-5 t"
type textarea "*"
type textarea "I want a good test setup for my site - help me create the first 3-5 te"
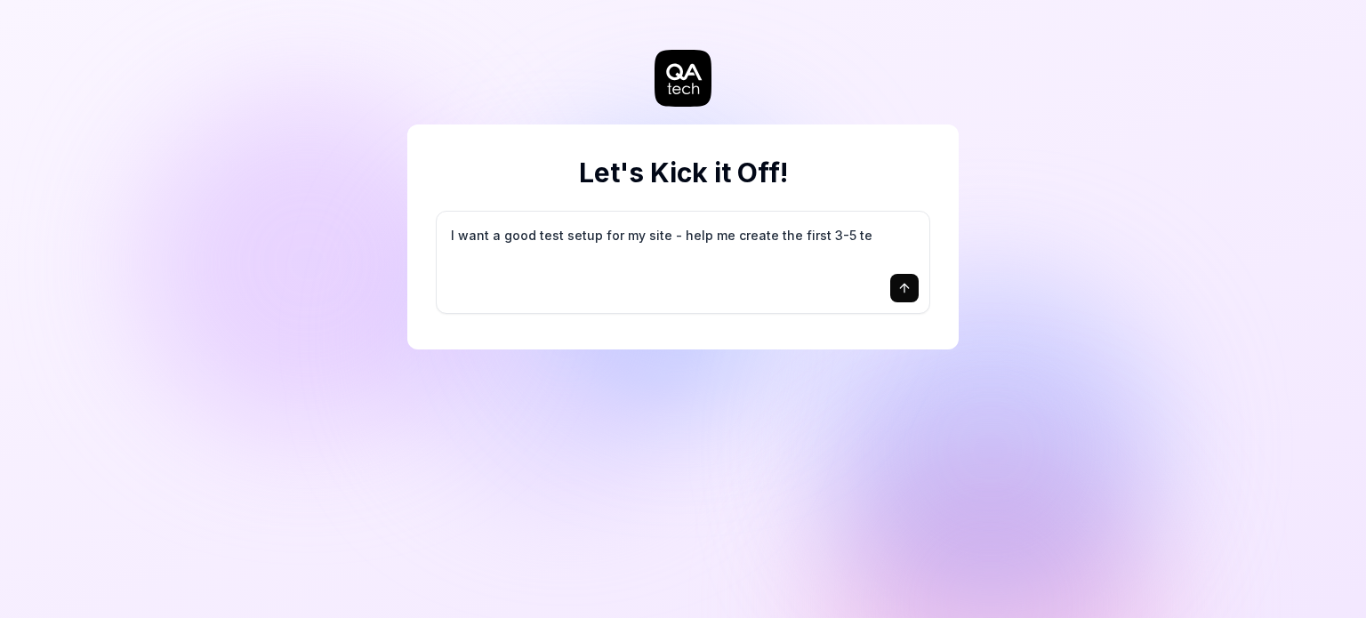
type textarea "*"
type textarea "I want a good test setup for my site - help me create the first 3-5 tes"
type textarea "*"
type textarea "I want a good test setup for my site - help me create the first 3-5 test"
type textarea "*"
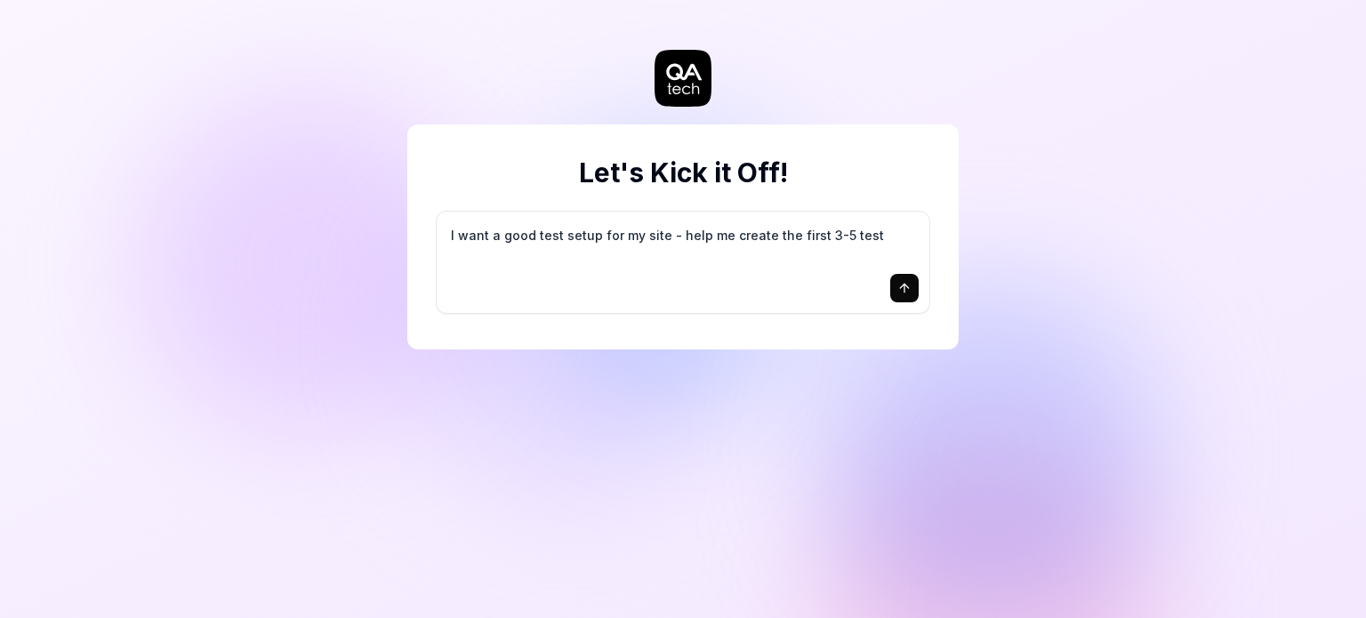
type textarea "I want a good test setup for my site - help me create the first 3-5 test"
type textarea "*"
type textarea "I want a good test setup for my site - help me create the first 3-5 test c"
type textarea "*"
type textarea "I want a good test setup for my site - help me create the first 3-5 test ca"
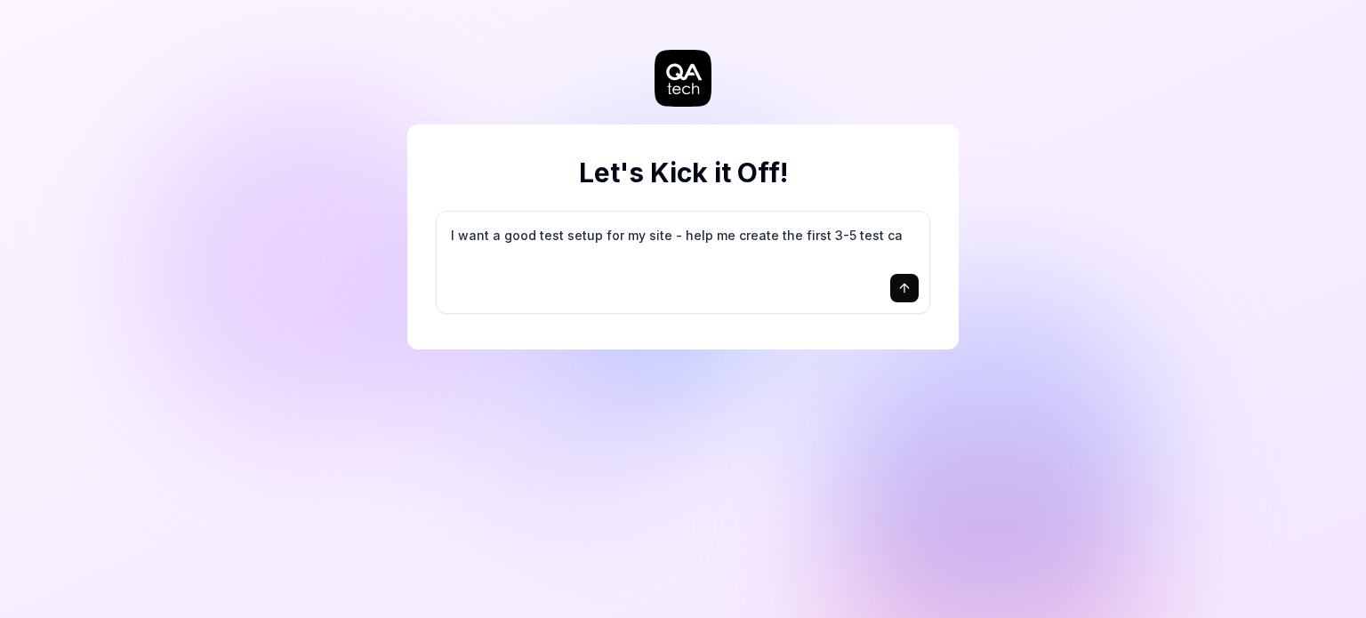
type textarea "*"
type textarea "I want a good test setup for my site - help me create the first 3-5 test cas"
type textarea "*"
type textarea "I want a good test setup for my site - help me create the first 3-5 test case"
type textarea "*"
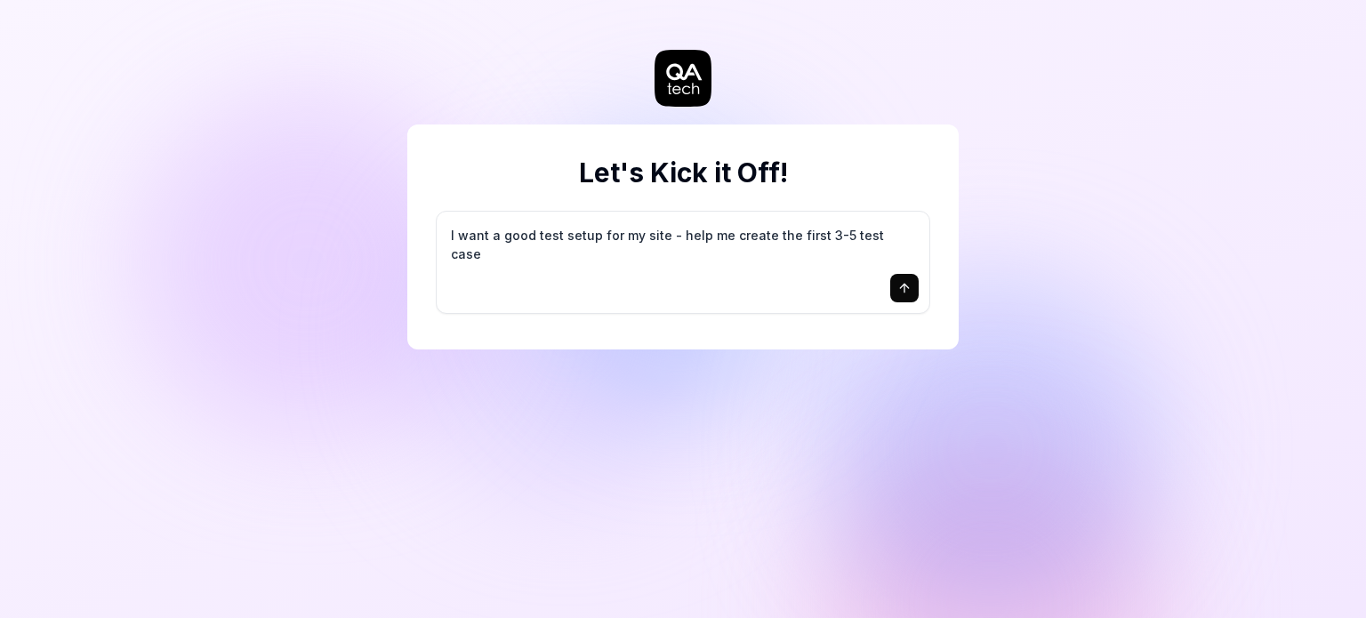
type textarea "I want a good test setup for my site - help me create the first 3-5 test cases"
click at [909, 293] on icon "submit" at bounding box center [904, 288] width 14 height 14
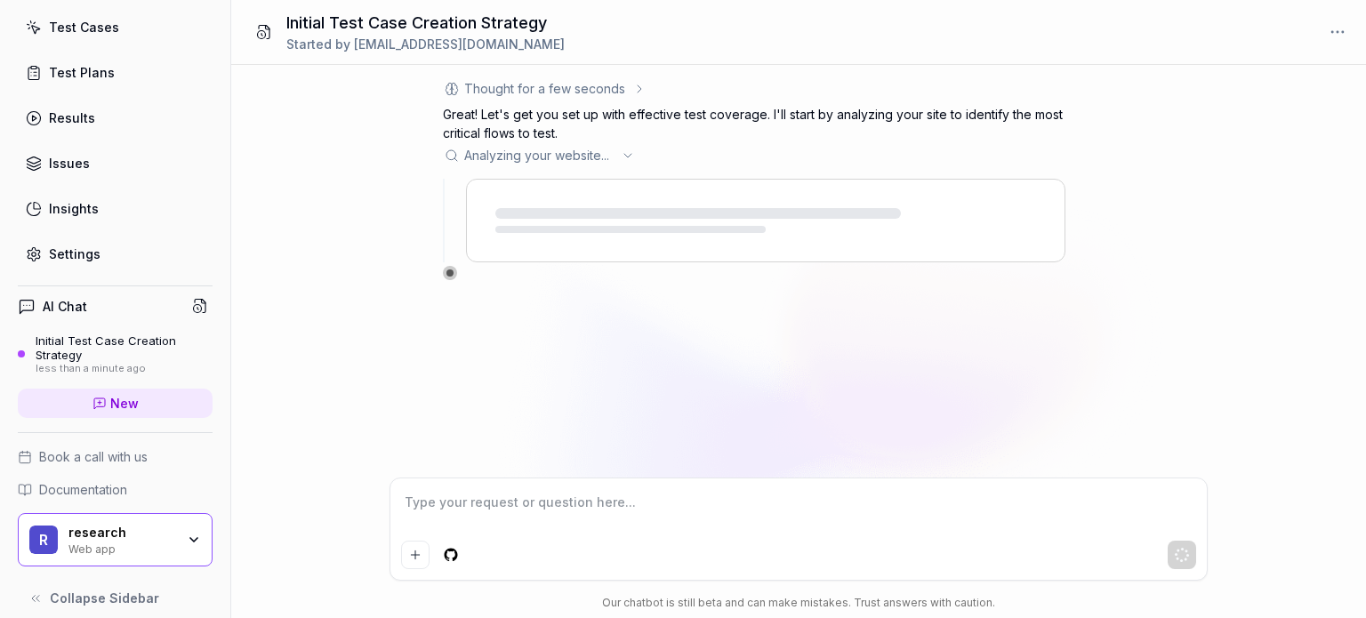
scroll to position [123, 0]
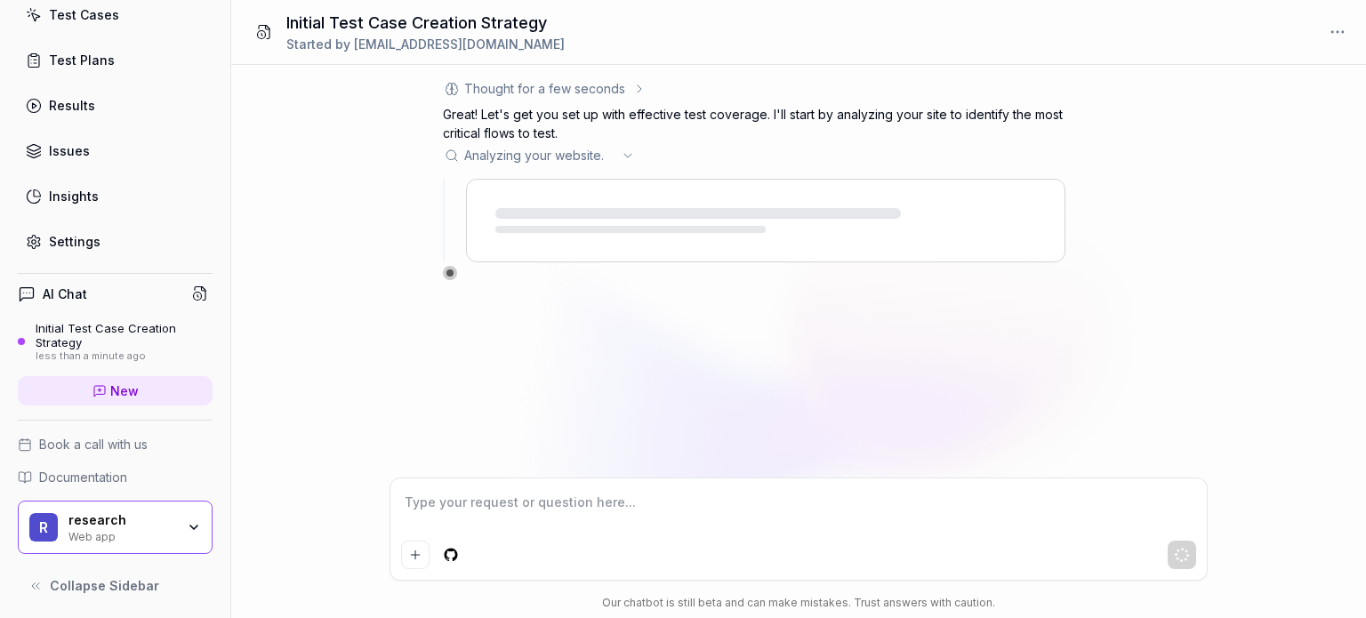
click at [161, 528] on div "Web app" at bounding box center [121, 535] width 107 height 14
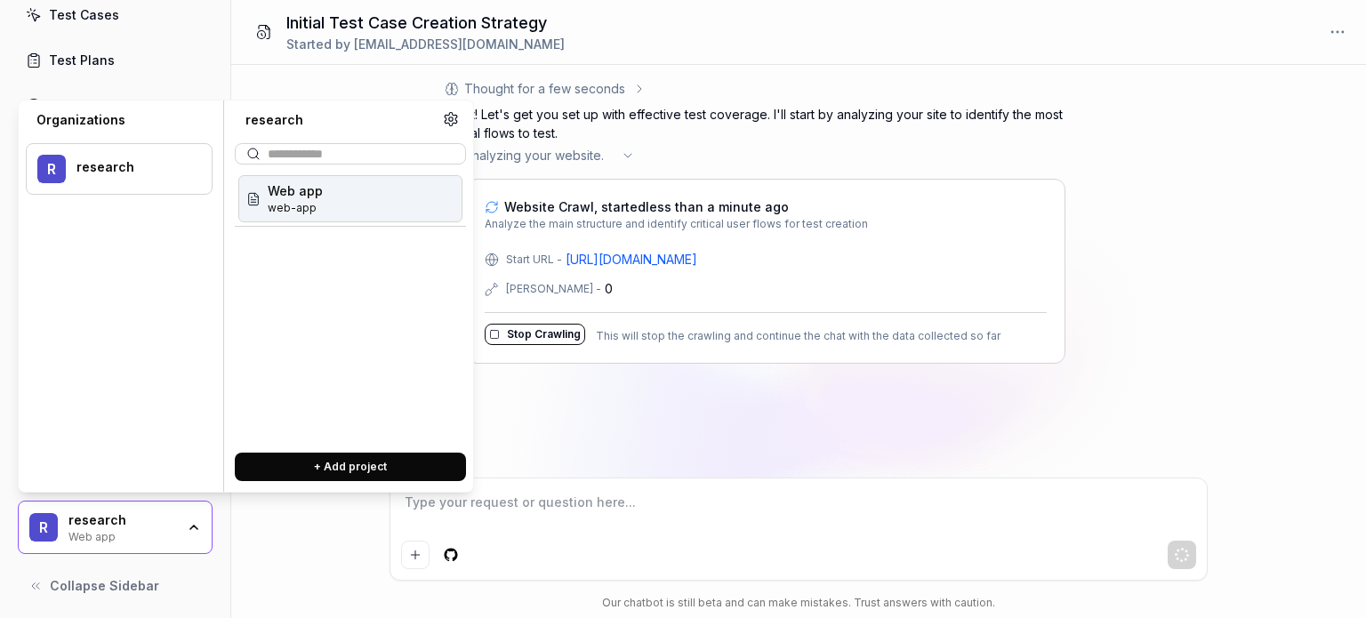
click at [161, 528] on div "Web app" at bounding box center [121, 535] width 107 height 14
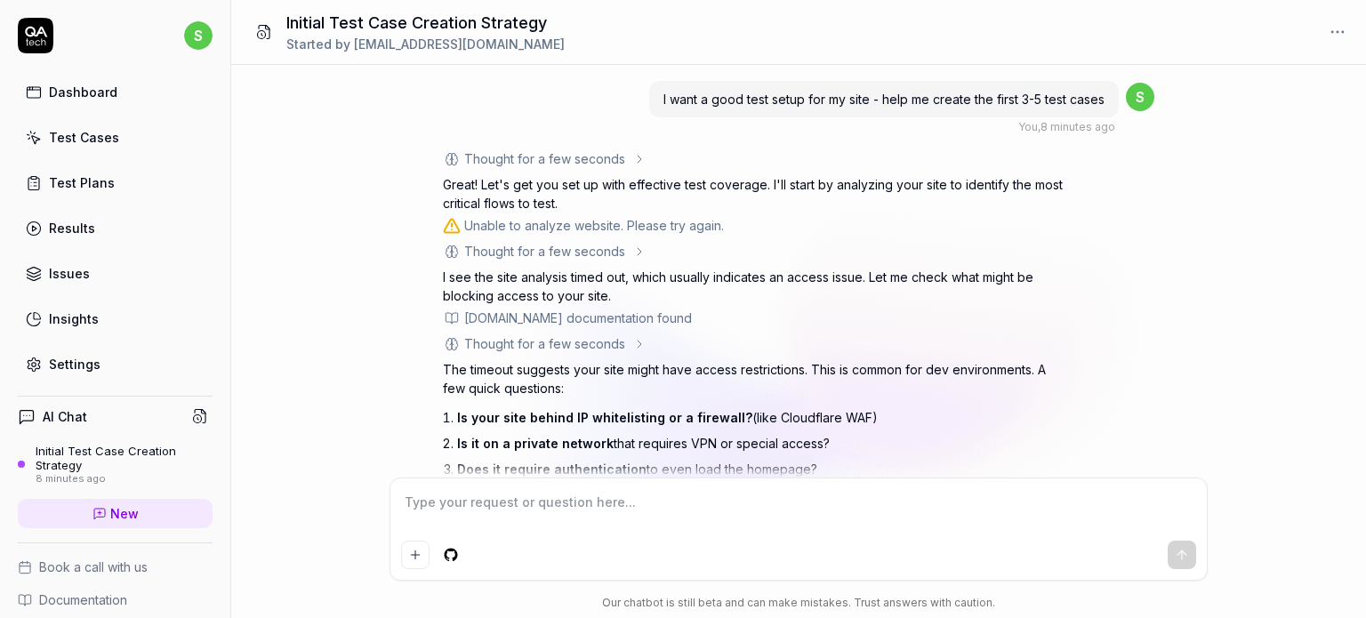
scroll to position [175, 0]
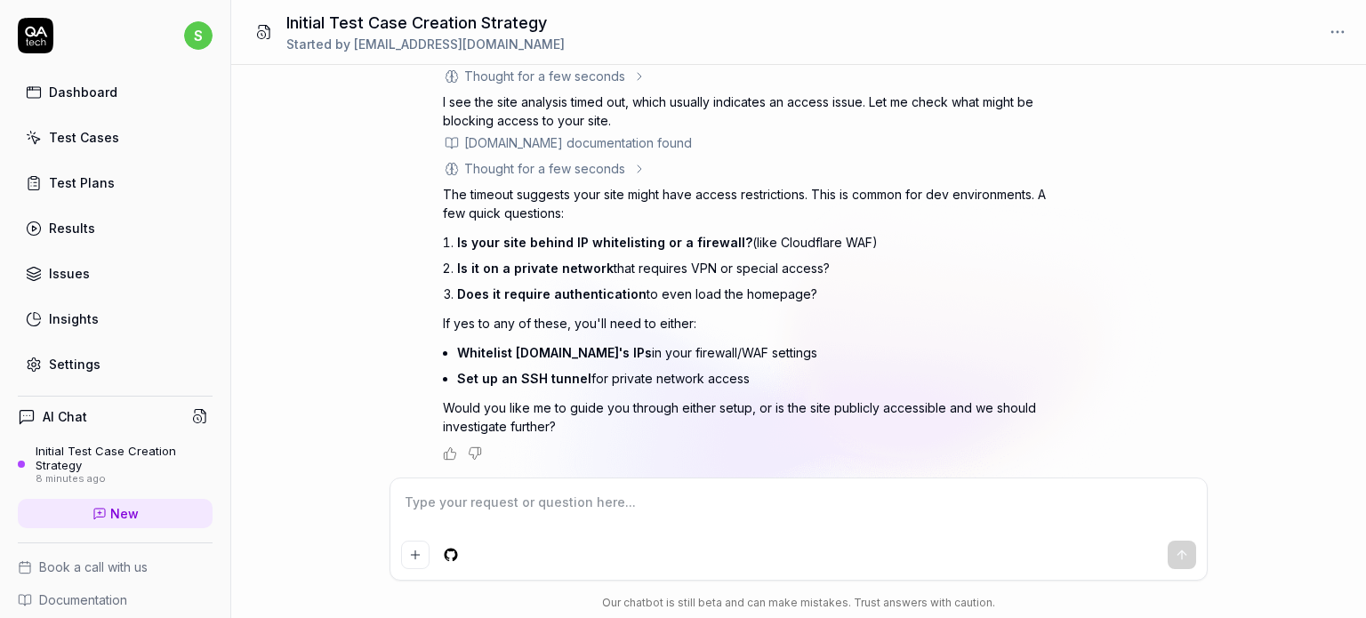
type textarea "*"
click at [527, 501] on textarea at bounding box center [798, 511] width 795 height 44
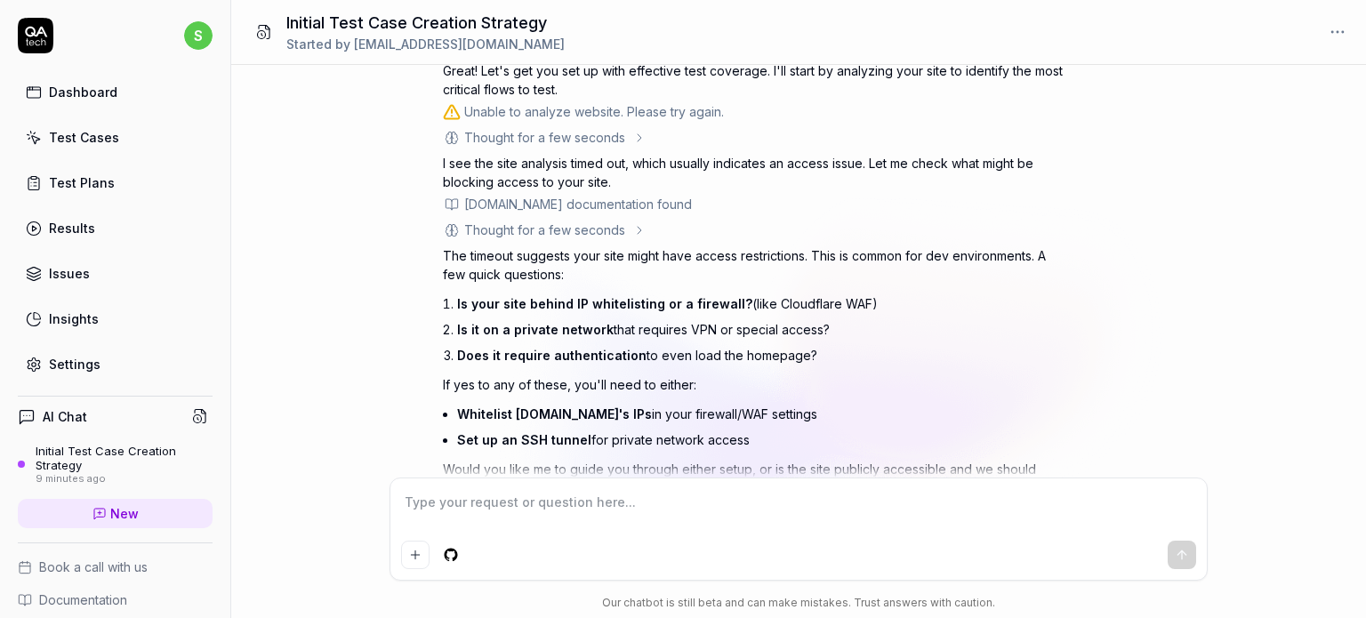
scroll to position [175, 0]
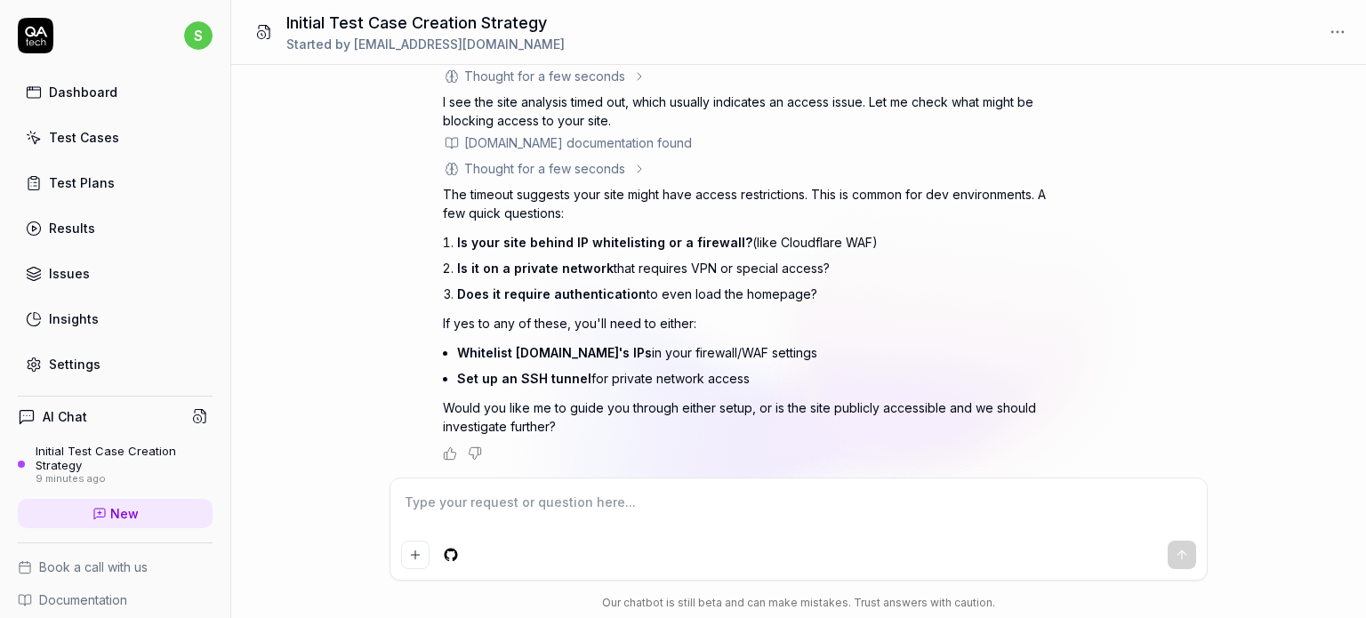
paste textarea "[URL][DOMAIN_NAME]"
type textarea "*"
type textarea "[URL][DOMAIN_NAME]"
type textarea "*"
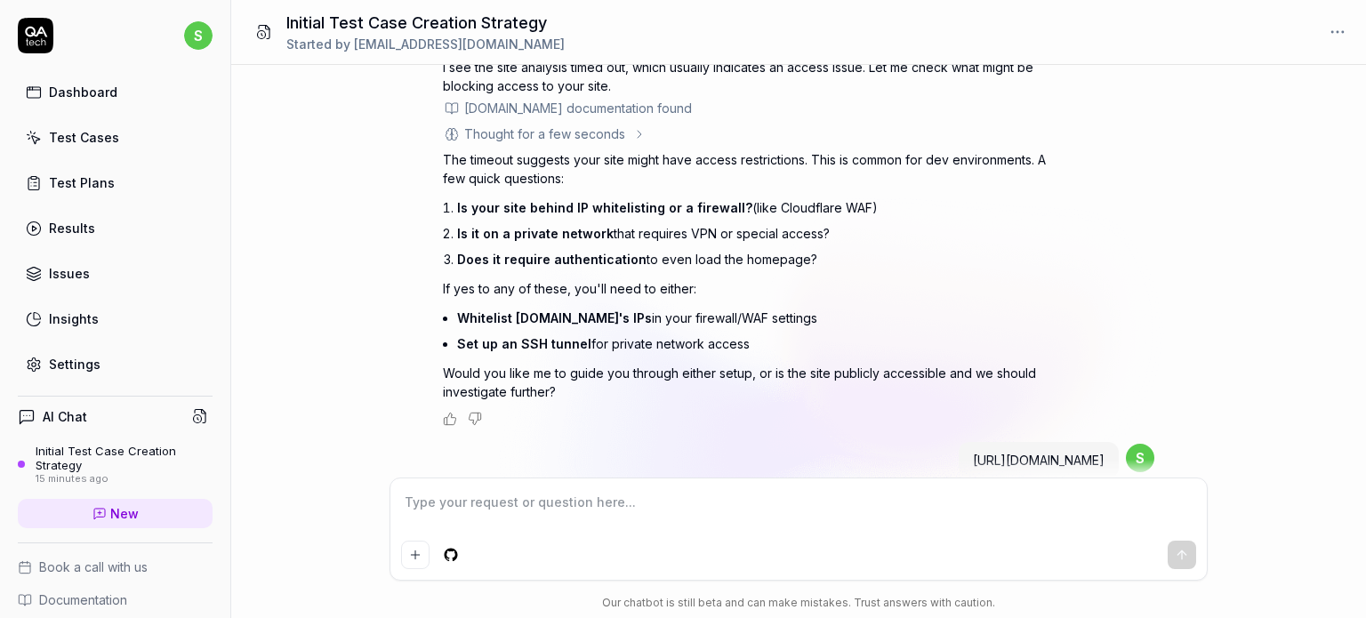
scroll to position [0, 0]
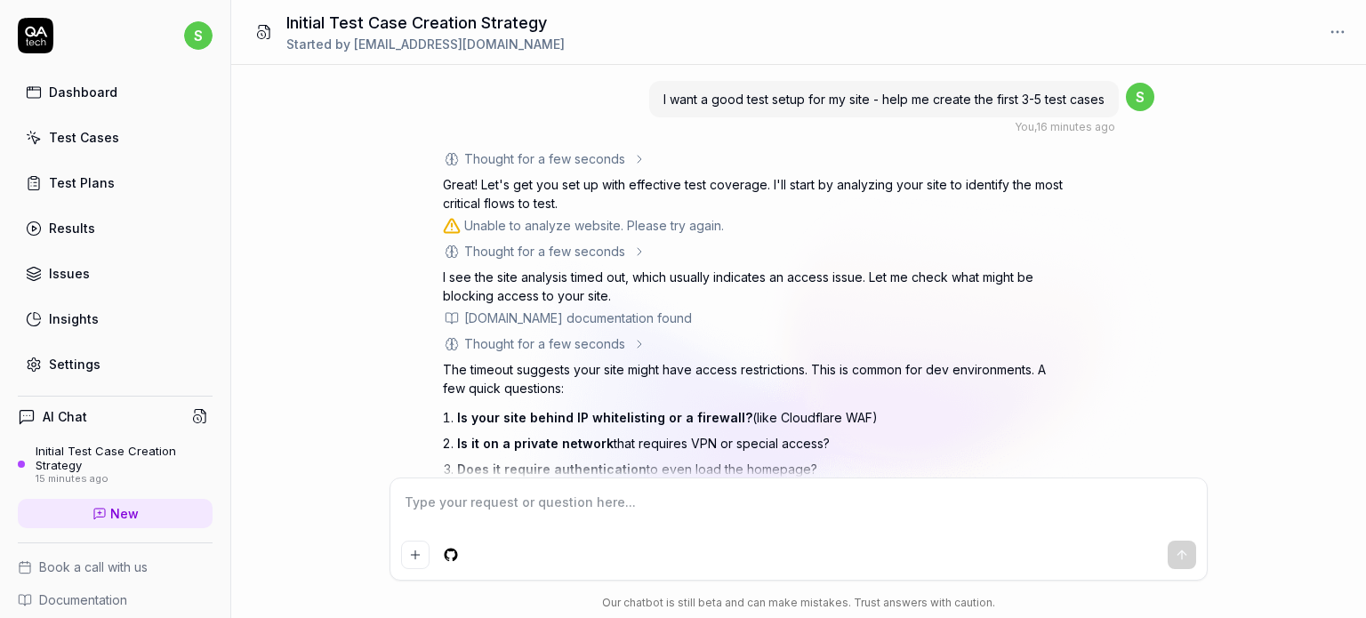
type textarea "*"
click at [1331, 28] on html "s Dashboard Test Cases Test Plans Results Issues Insights Settings AI Chat Init…" at bounding box center [683, 309] width 1366 height 618
click at [1258, 105] on div "Archive" at bounding box center [1277, 109] width 141 height 39
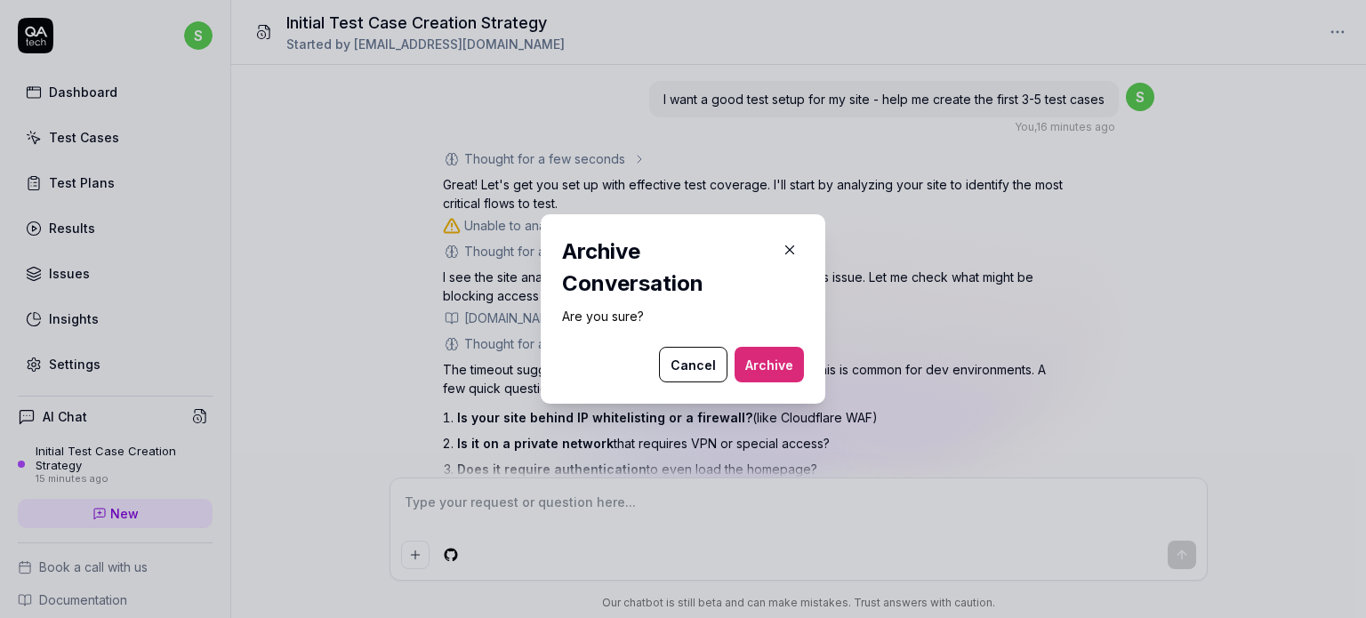
click at [759, 363] on button "Archive" at bounding box center [769, 365] width 69 height 36
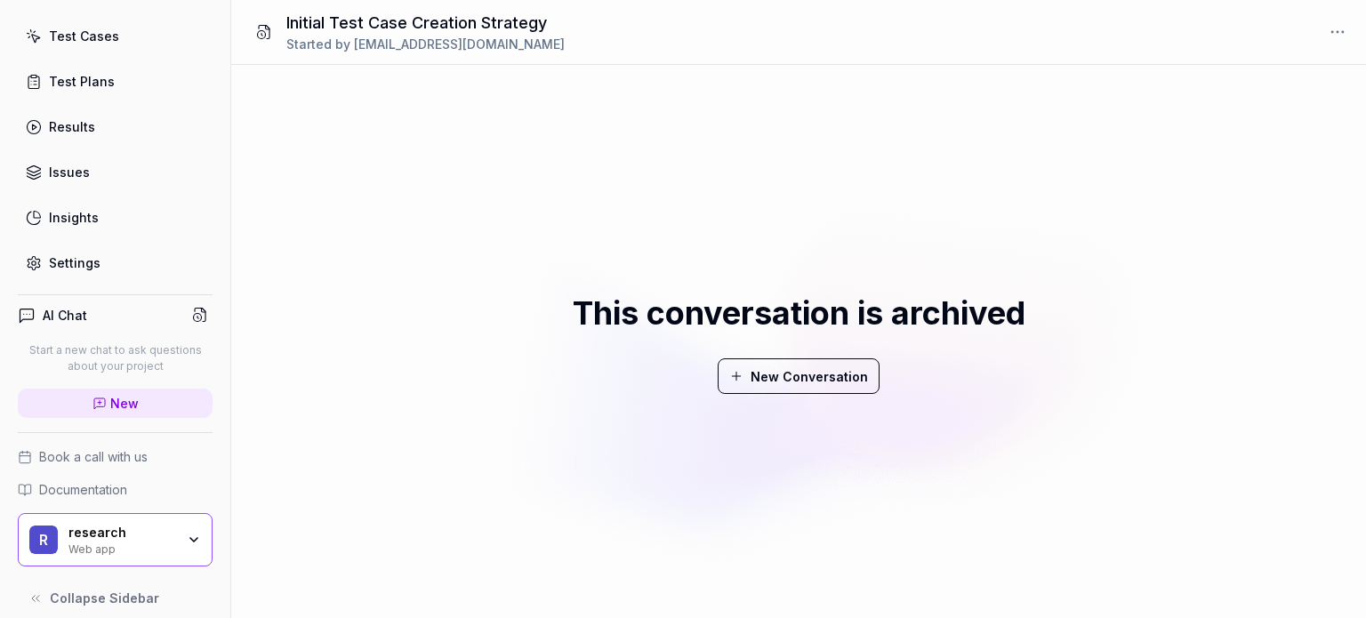
scroll to position [114, 0]
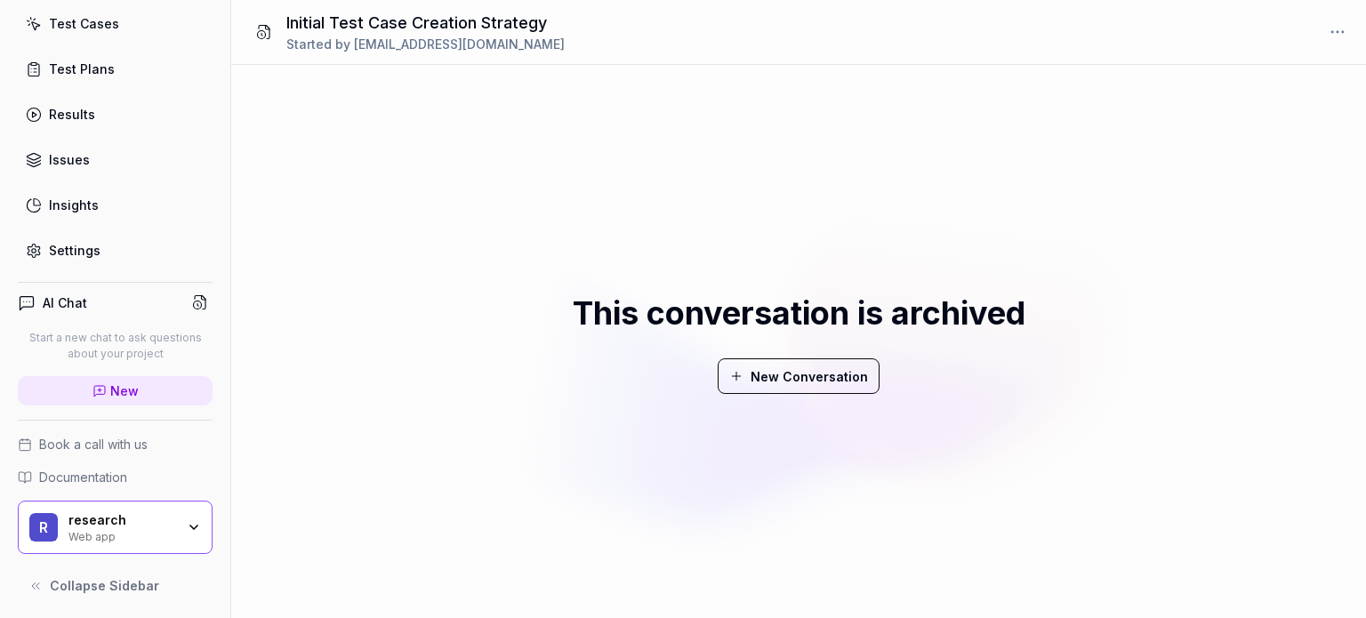
click at [67, 248] on div "Settings" at bounding box center [75, 250] width 52 height 19
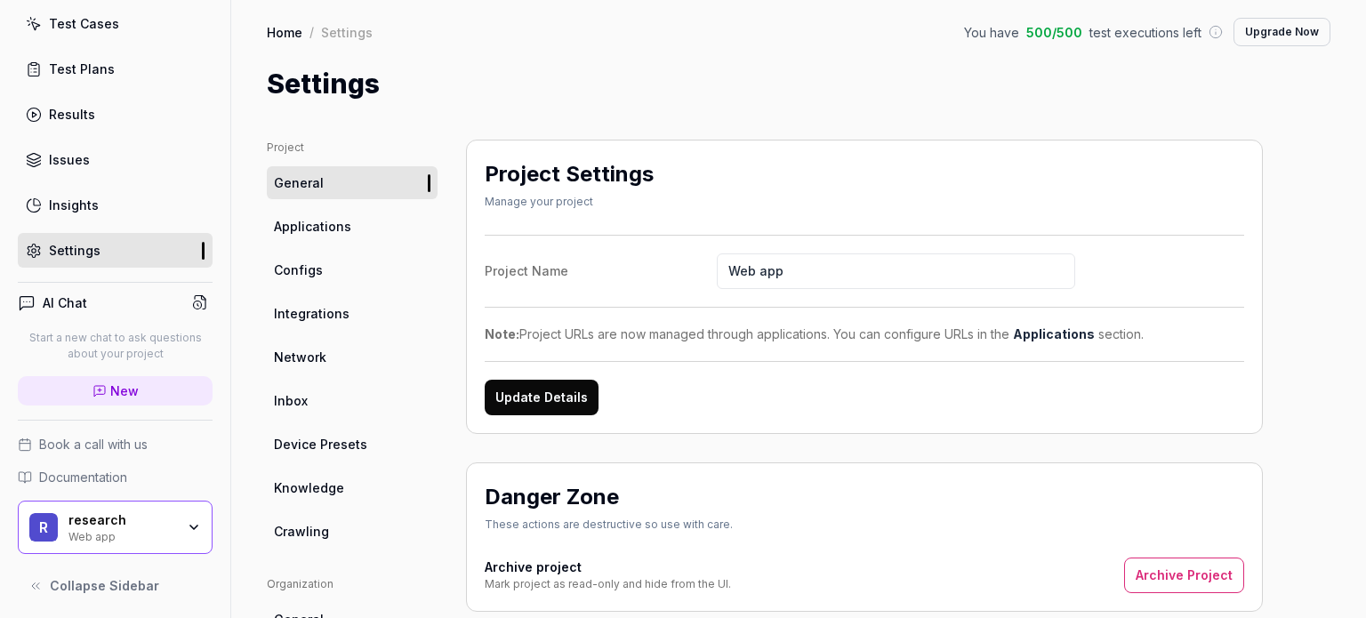
click at [358, 224] on link "Applications" at bounding box center [352, 226] width 171 height 33
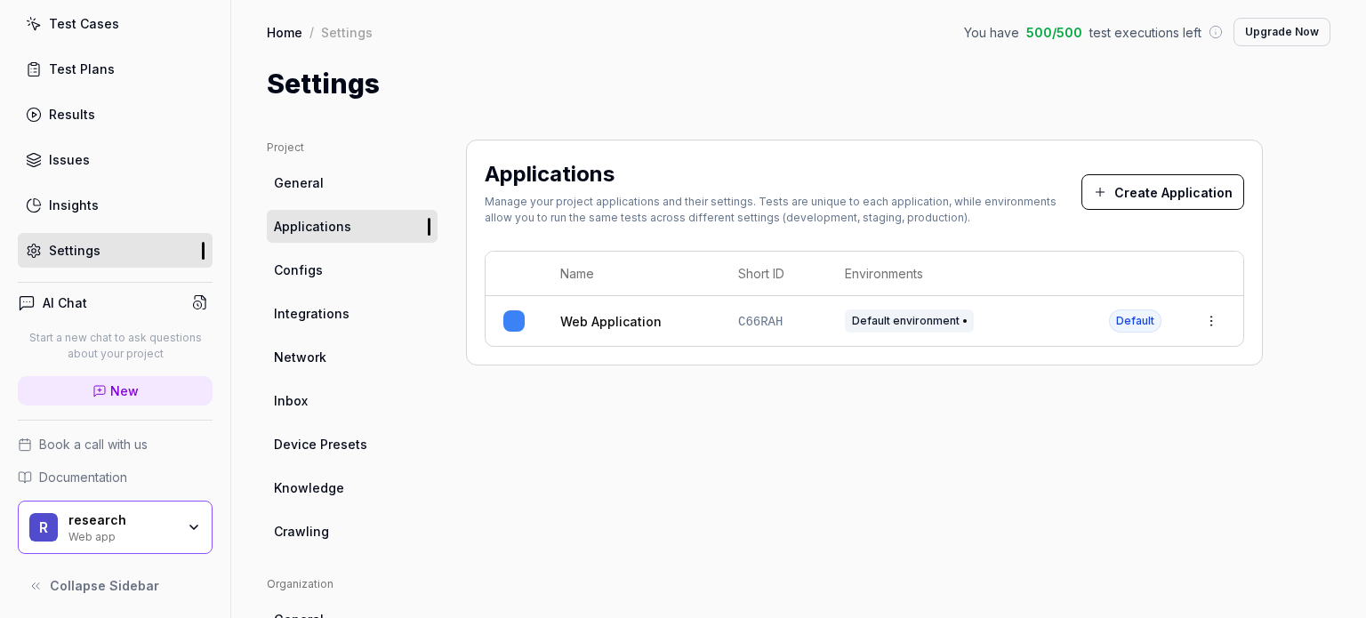
click at [1213, 328] on html "s Dashboard Test Cases Test Plans Results Issues Insights Settings AI Chat Star…" at bounding box center [683, 309] width 1366 height 618
click at [309, 267] on html "s Dashboard Test Cases Test Plans Results Issues Insights Settings AI Chat Star…" at bounding box center [683, 309] width 1366 height 618
click at [309, 267] on span "Configs" at bounding box center [298, 270] width 49 height 19
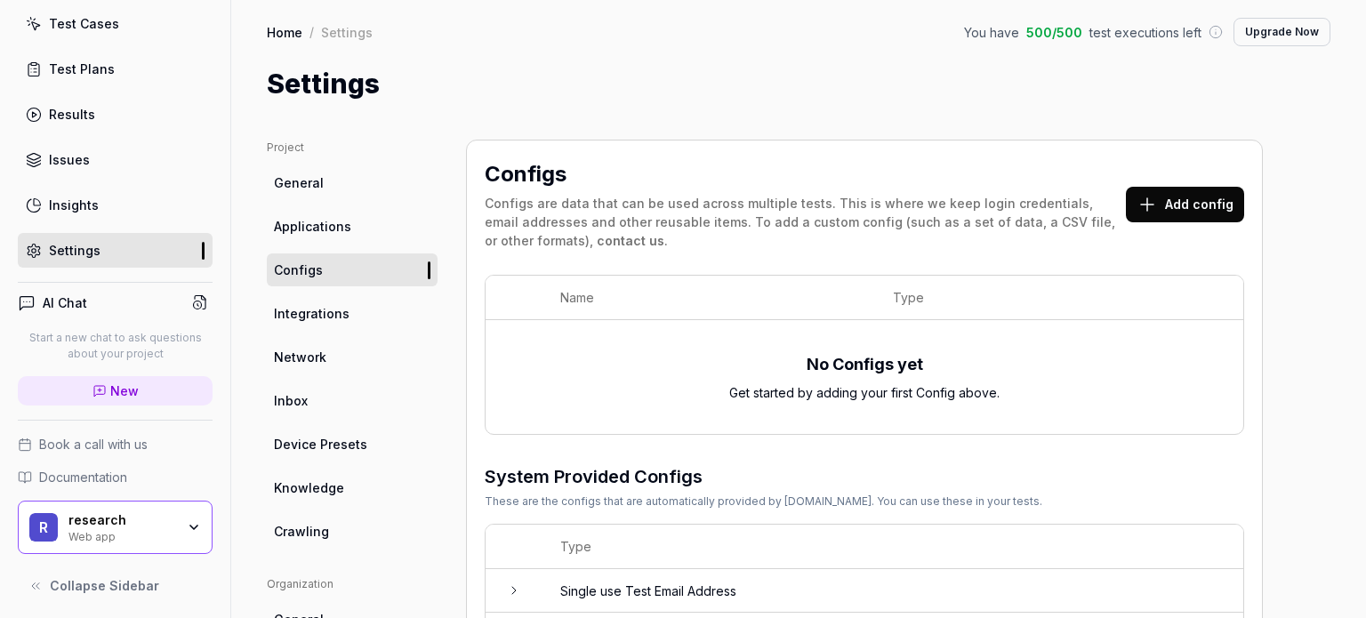
click at [301, 310] on span "Integrations" at bounding box center [312, 313] width 76 height 19
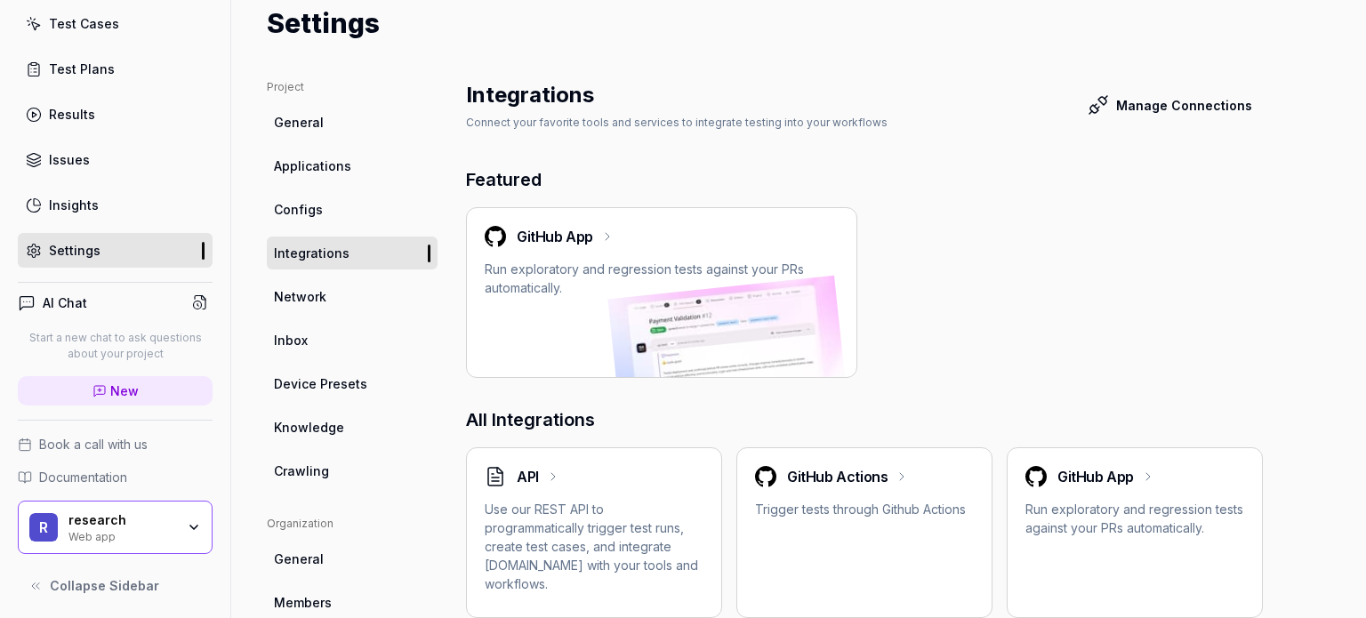
scroll to position [28, 0]
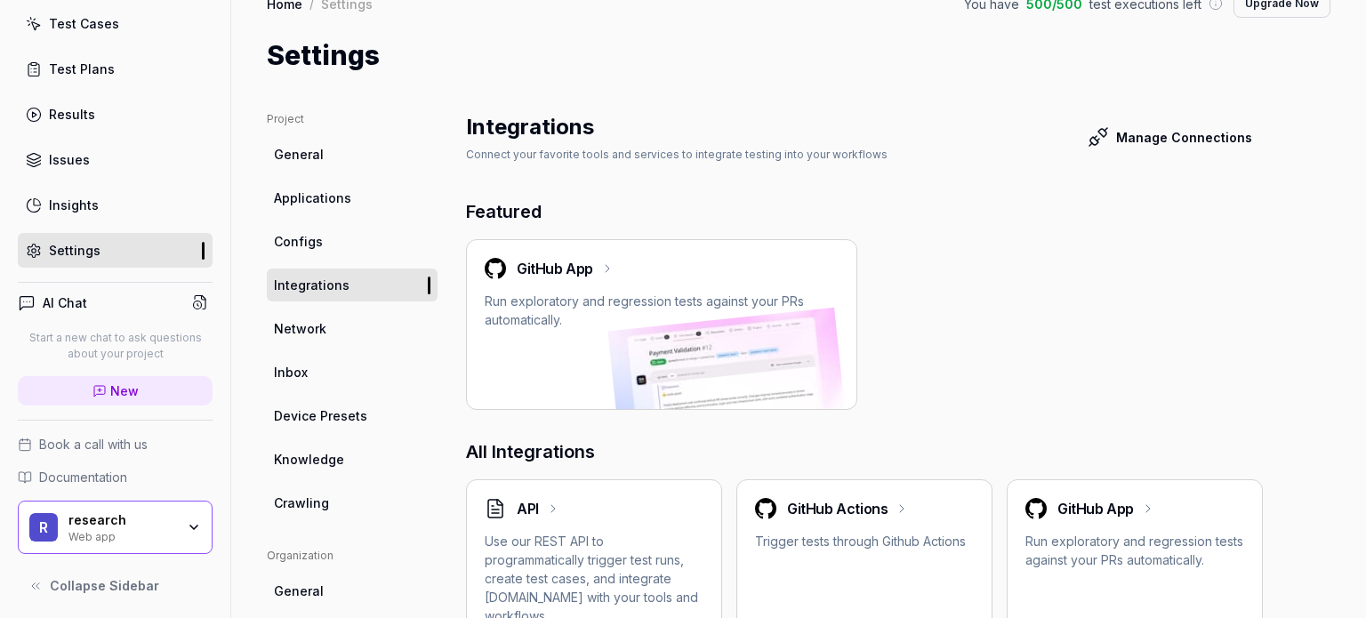
click at [313, 323] on span "Network" at bounding box center [300, 328] width 52 height 19
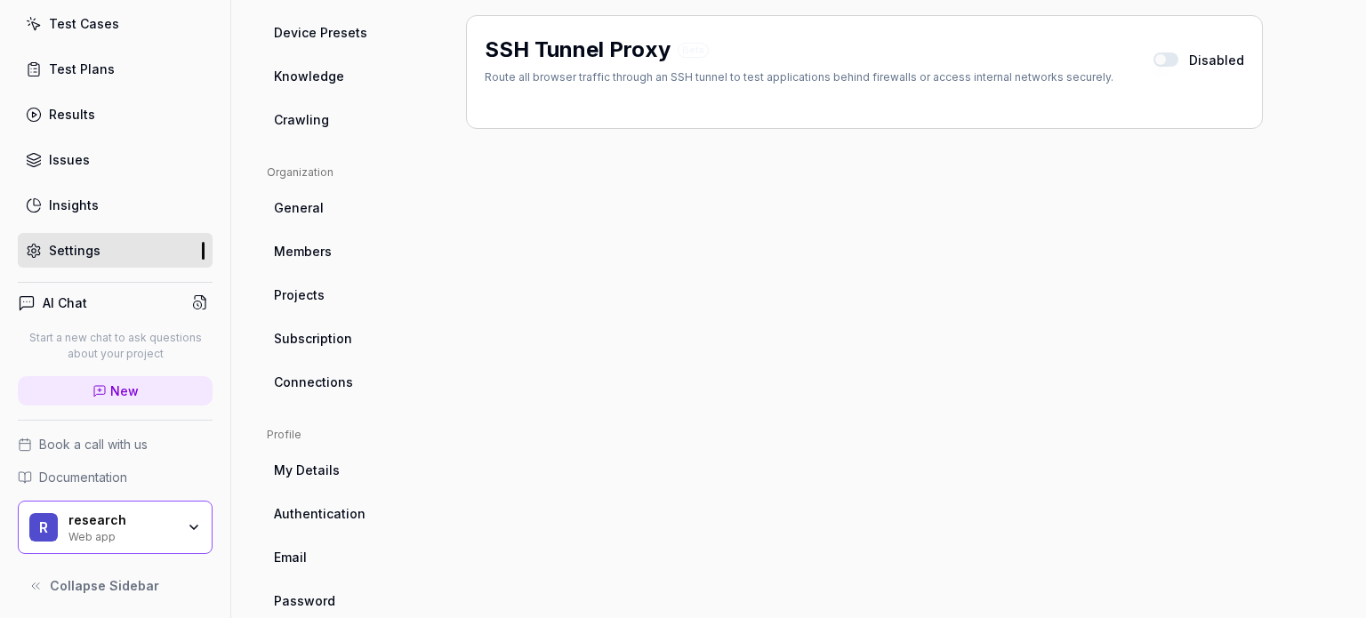
scroll to position [446, 0]
